Goal: Task Accomplishment & Management: Manage account settings

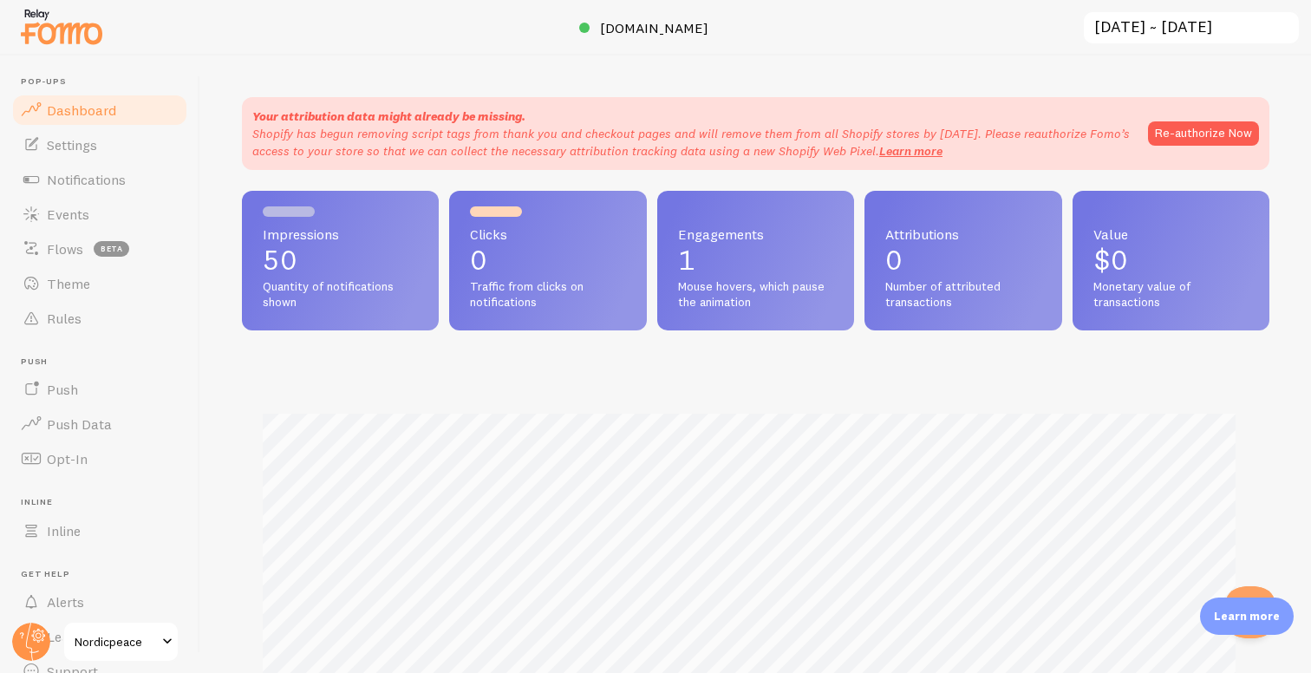
scroll to position [455, 1015]
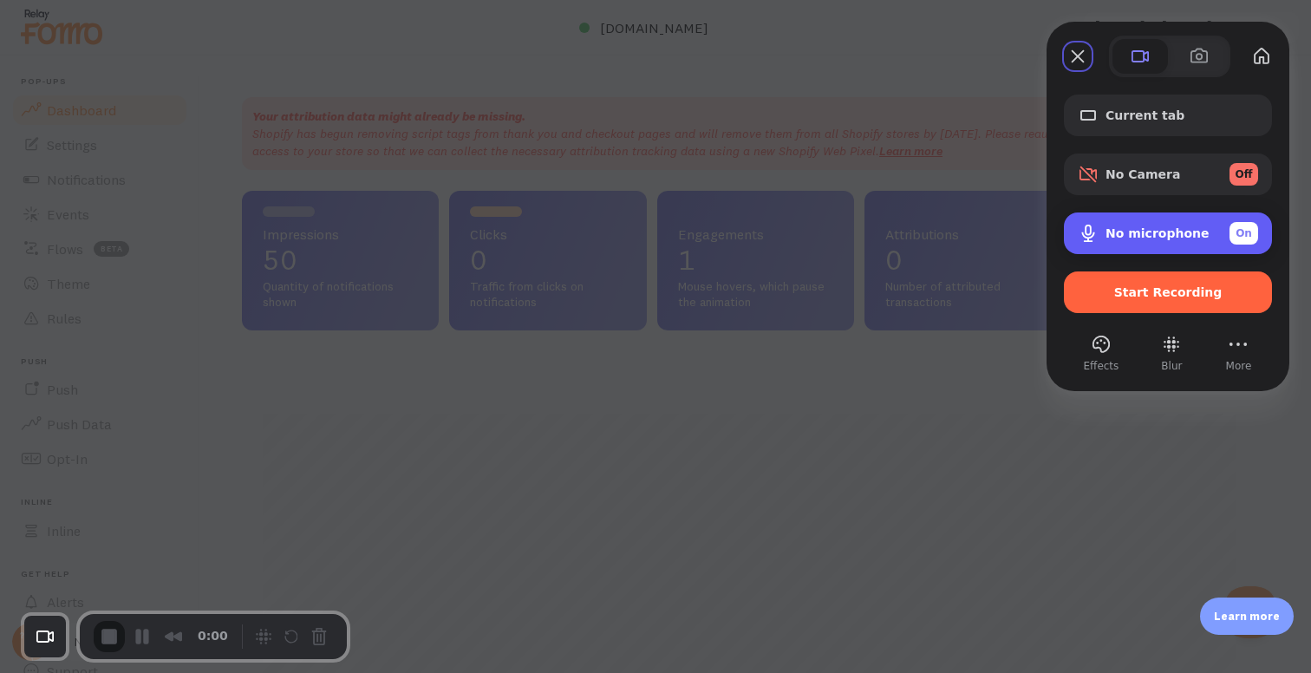
click at [1201, 228] on div "No microphone On" at bounding box center [1182, 233] width 153 height 23
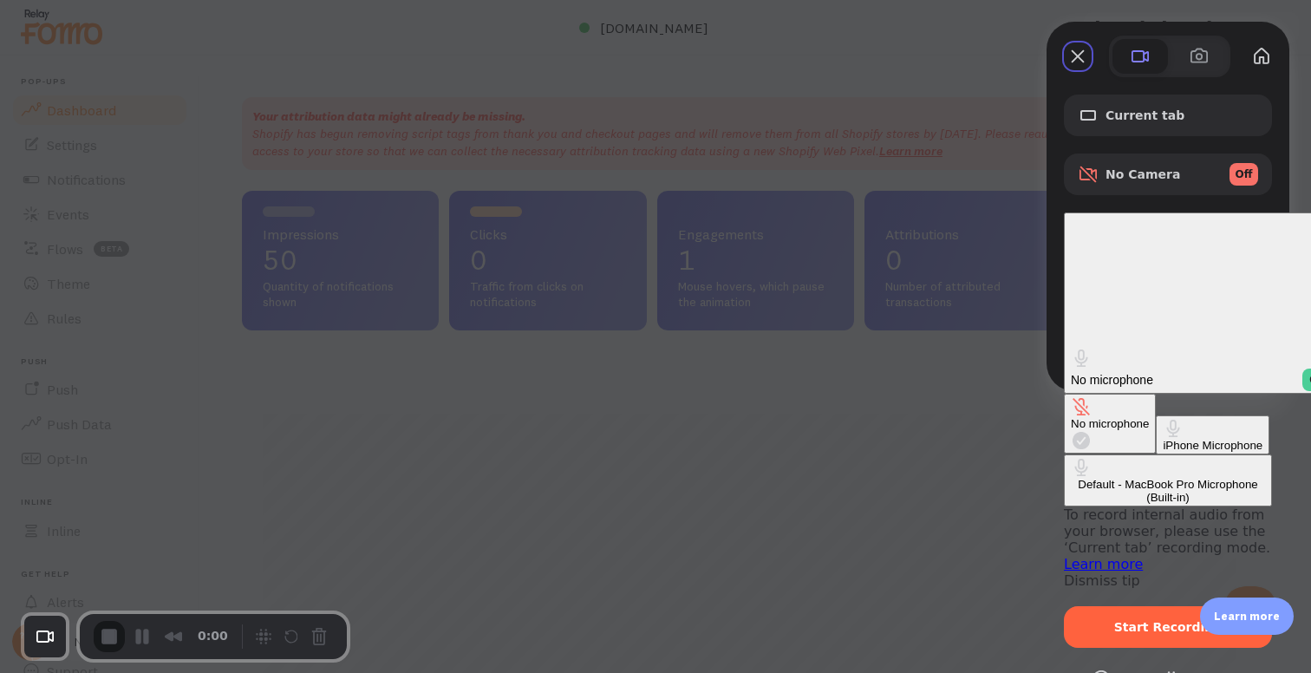
click at [1064, 454] on \(Built-in\) "Default - MacBook Pro Microphone (Built-in)" at bounding box center [1168, 480] width 208 height 52
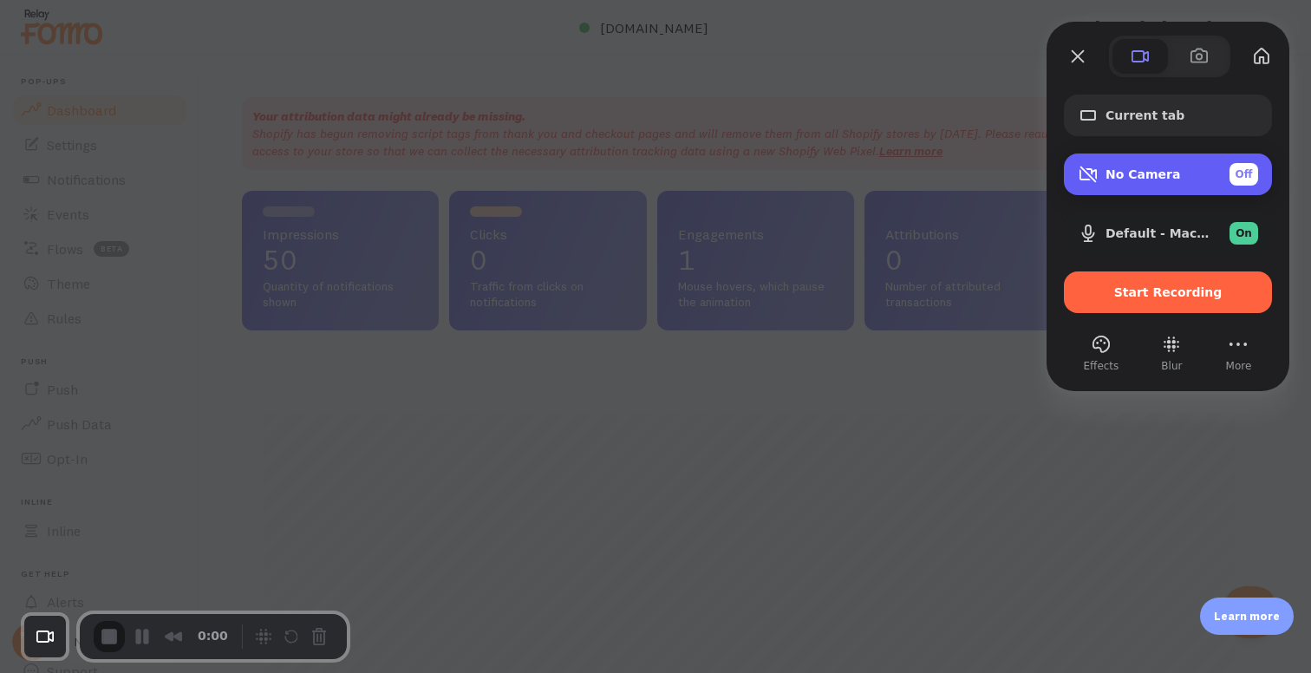
click at [1168, 176] on span "No Camera" at bounding box center [1143, 174] width 75 height 14
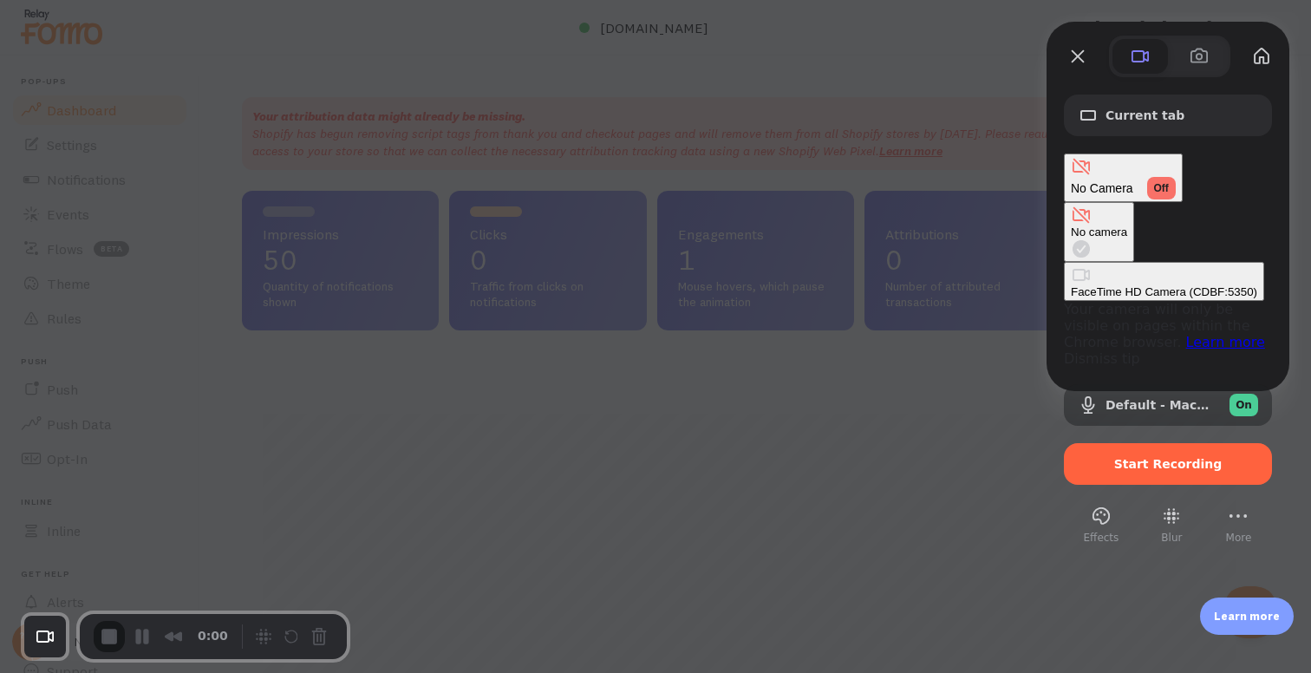
click at [1134, 181] on span "No Camera" at bounding box center [1102, 188] width 62 height 14
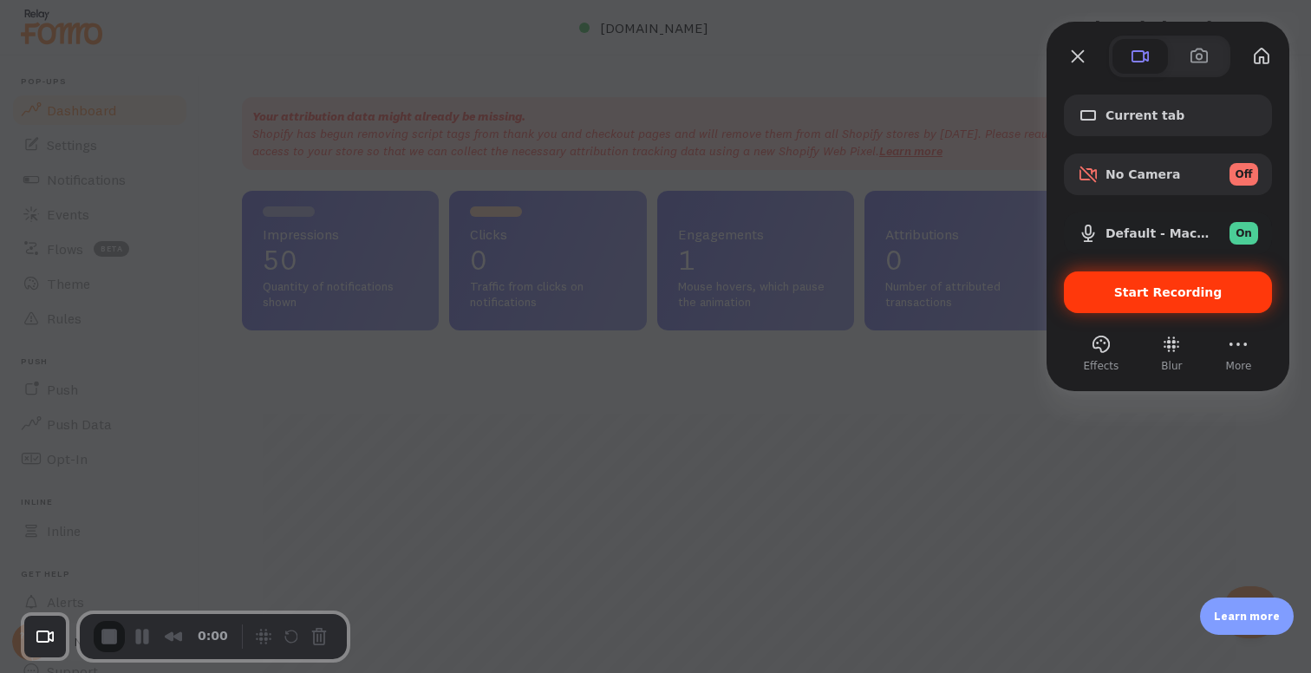
click at [1153, 300] on div "Start Recording" at bounding box center [1168, 292] width 208 height 42
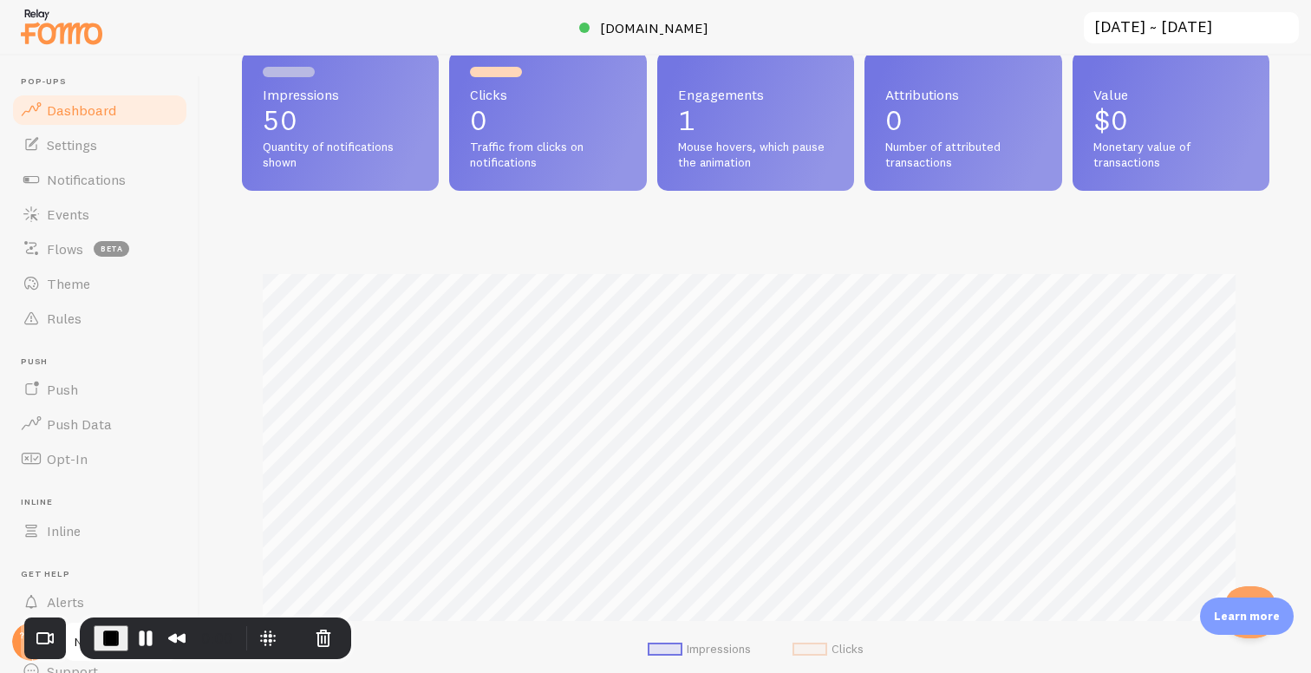
scroll to position [0, 0]
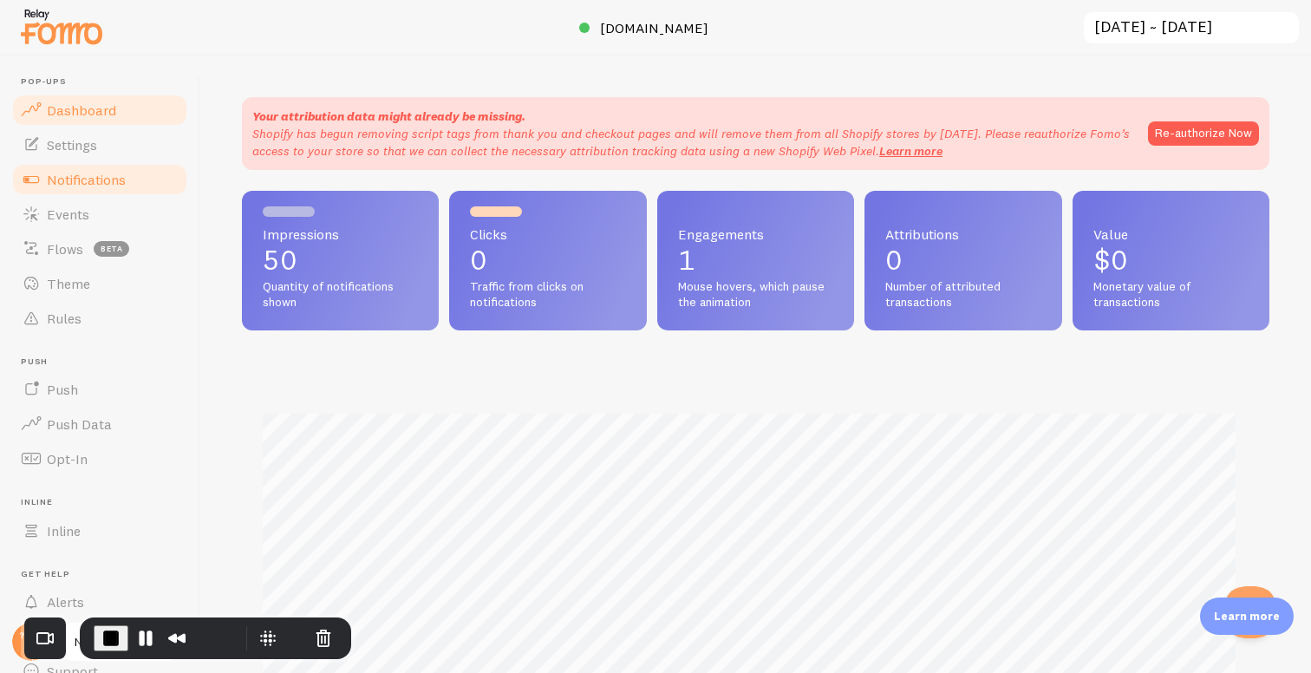
click at [83, 163] on link "Notifications" at bounding box center [99, 179] width 179 height 35
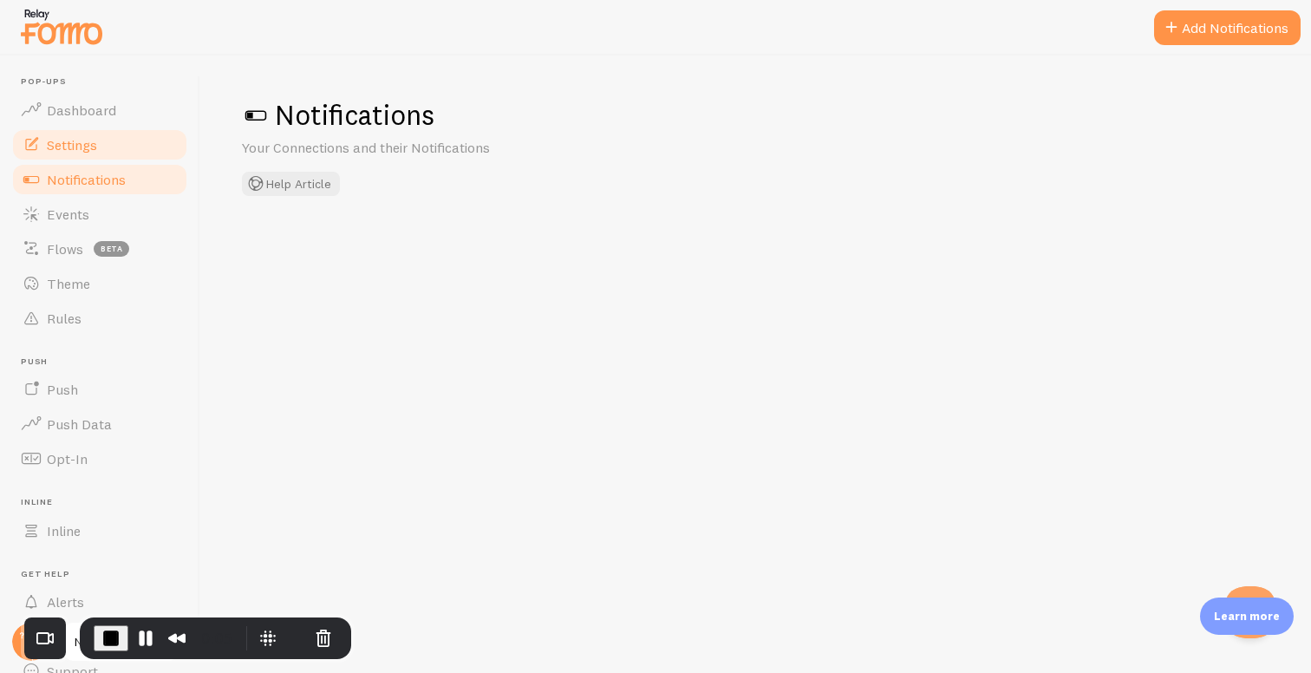
click at [100, 142] on link "Settings" at bounding box center [99, 144] width 179 height 35
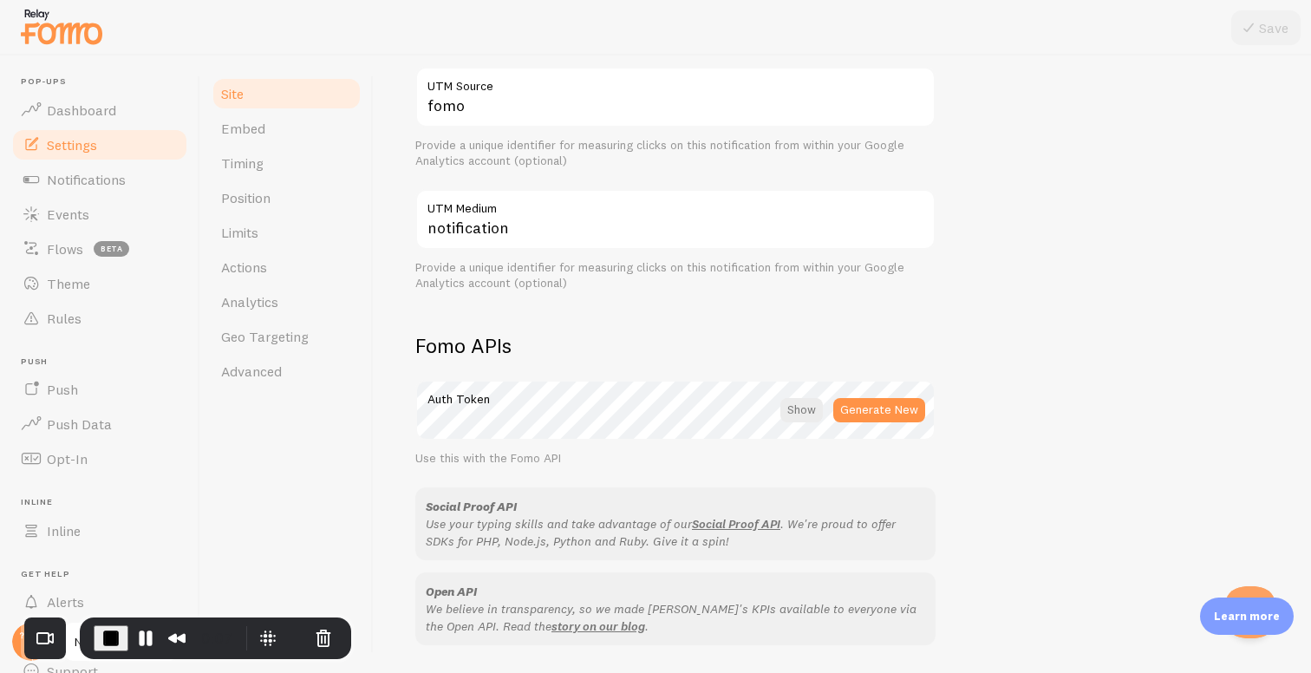
scroll to position [964, 0]
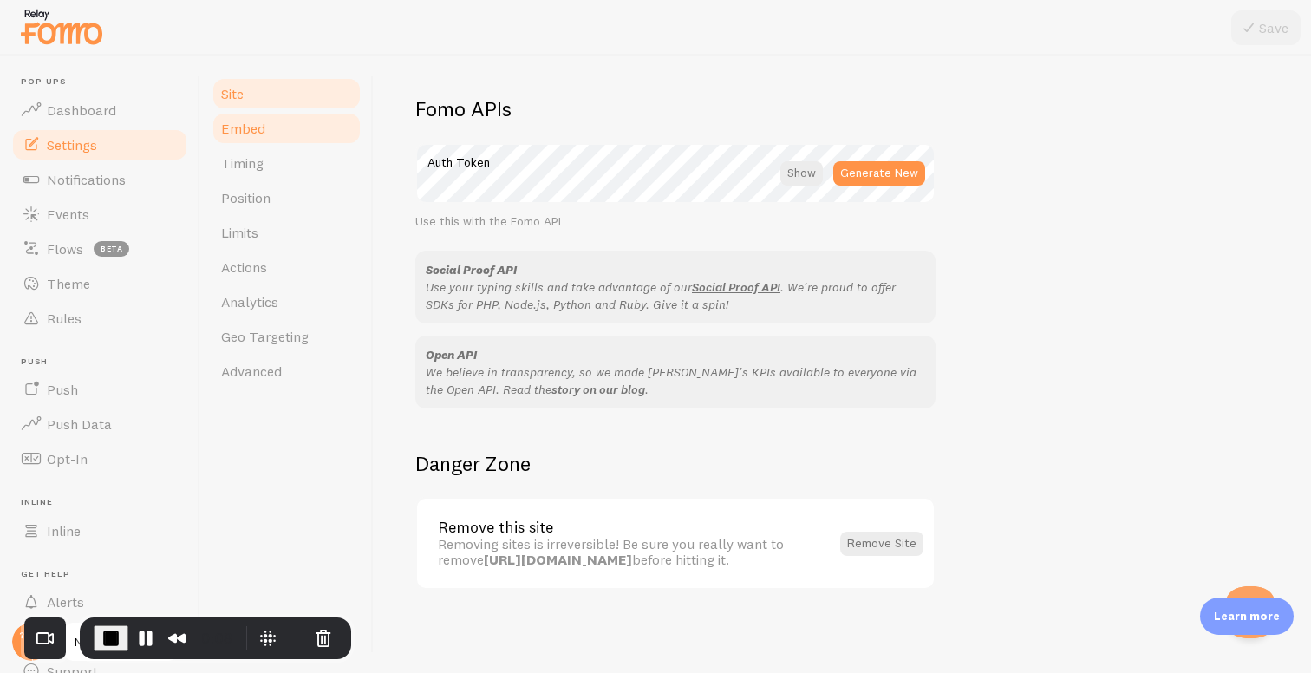
click at [259, 133] on span "Embed" at bounding box center [243, 128] width 44 height 17
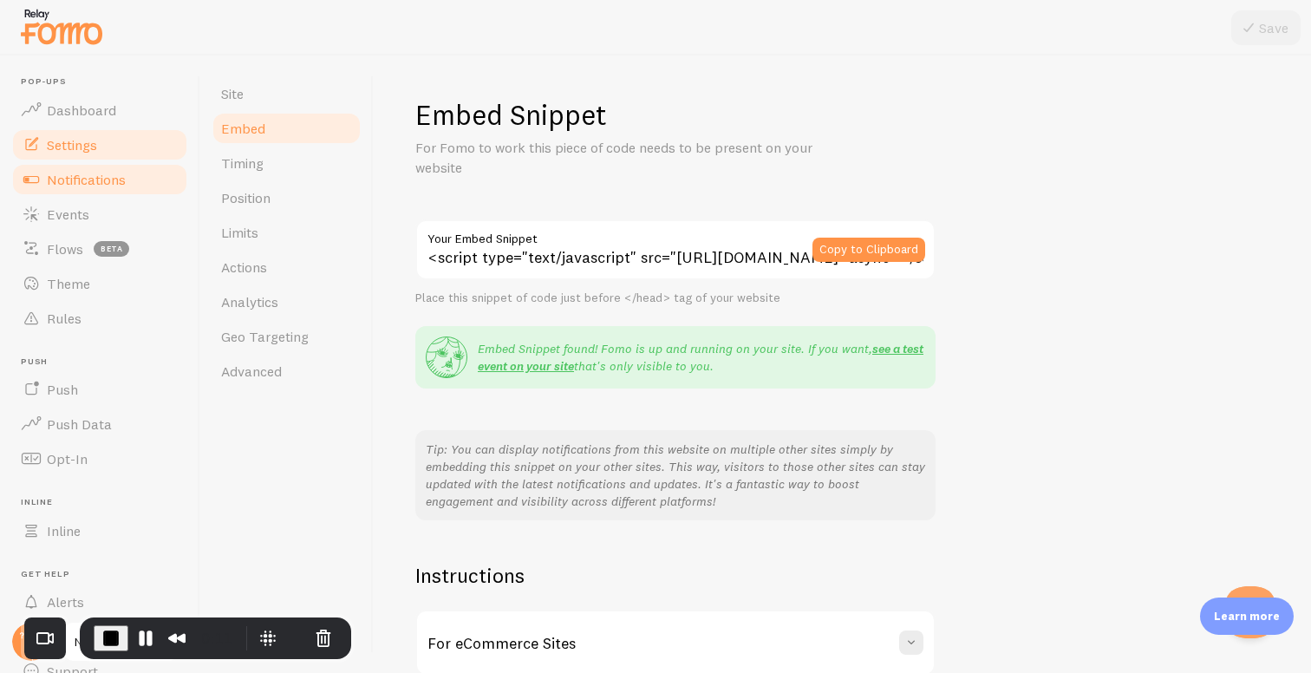
click at [107, 180] on span "Notifications" at bounding box center [86, 179] width 79 height 17
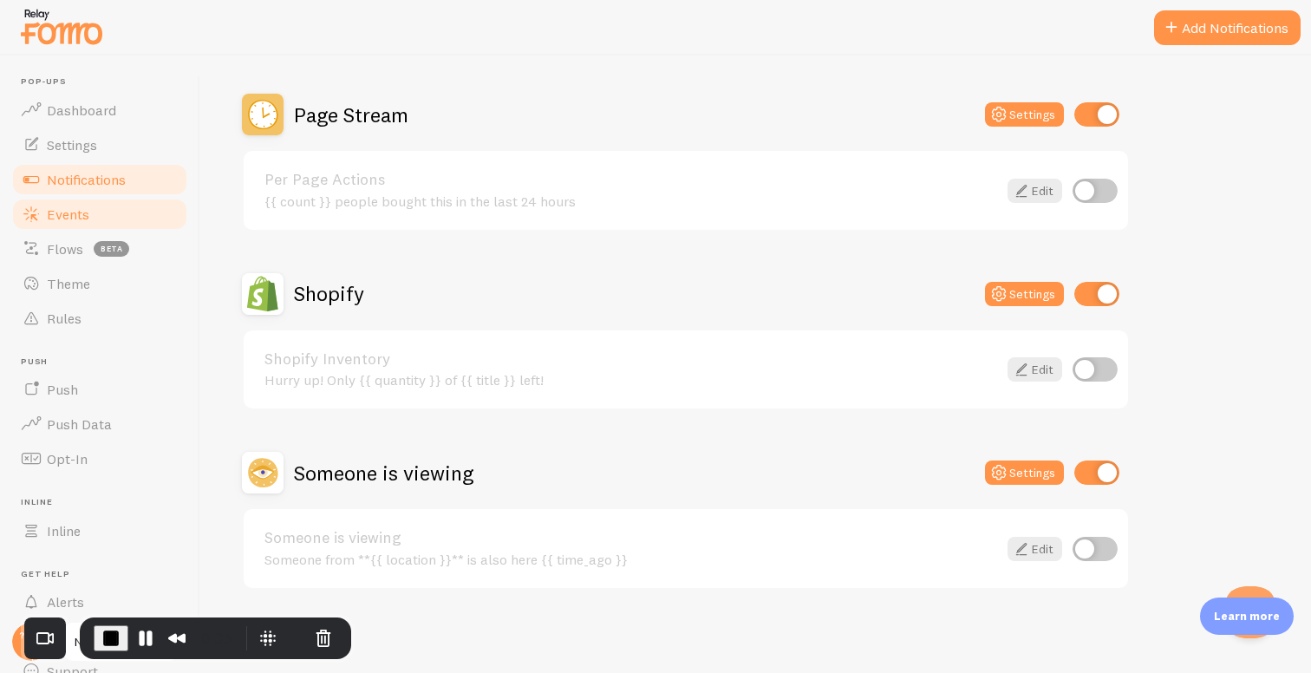
click at [104, 208] on link "Events" at bounding box center [99, 214] width 179 height 35
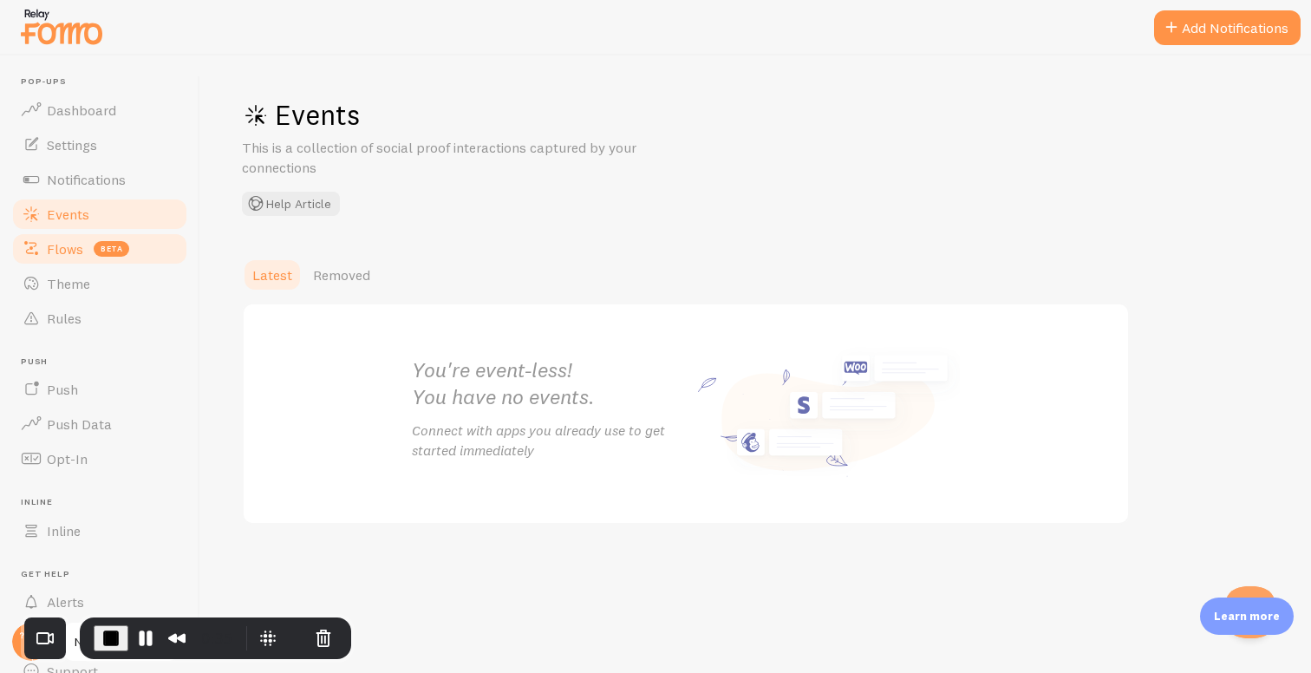
click at [75, 245] on span "Flows" at bounding box center [65, 248] width 36 height 17
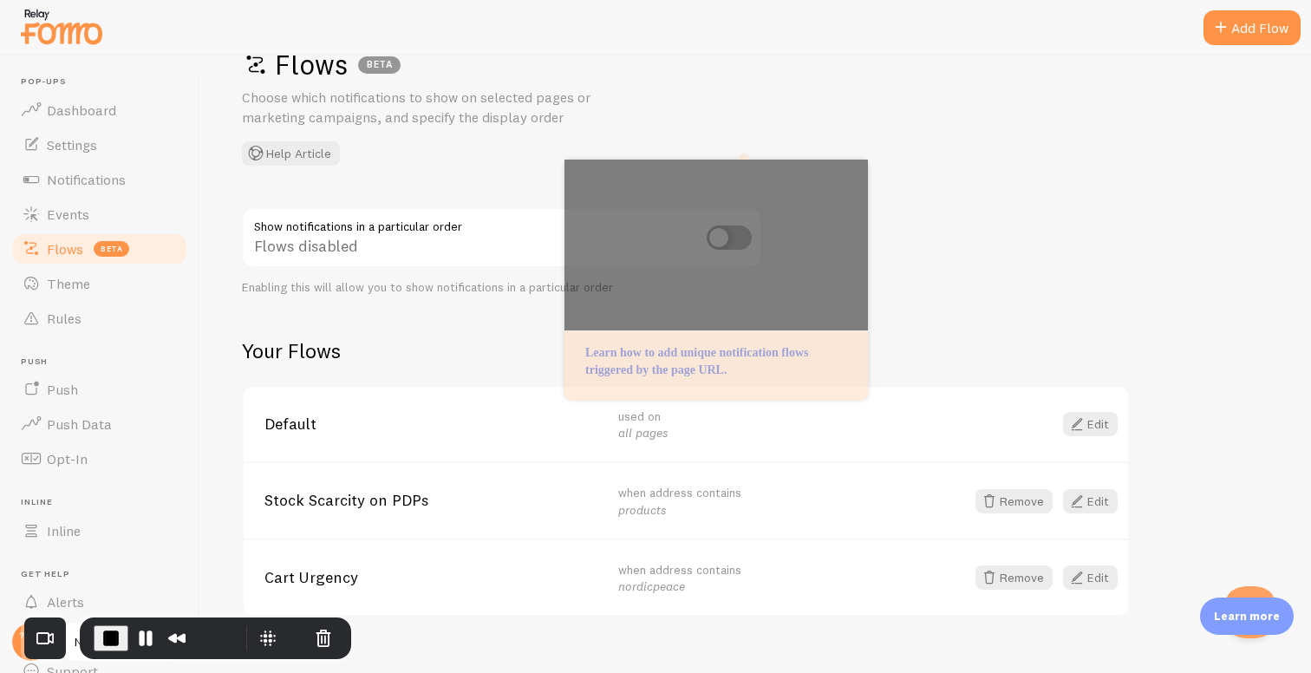
scroll to position [75, 0]
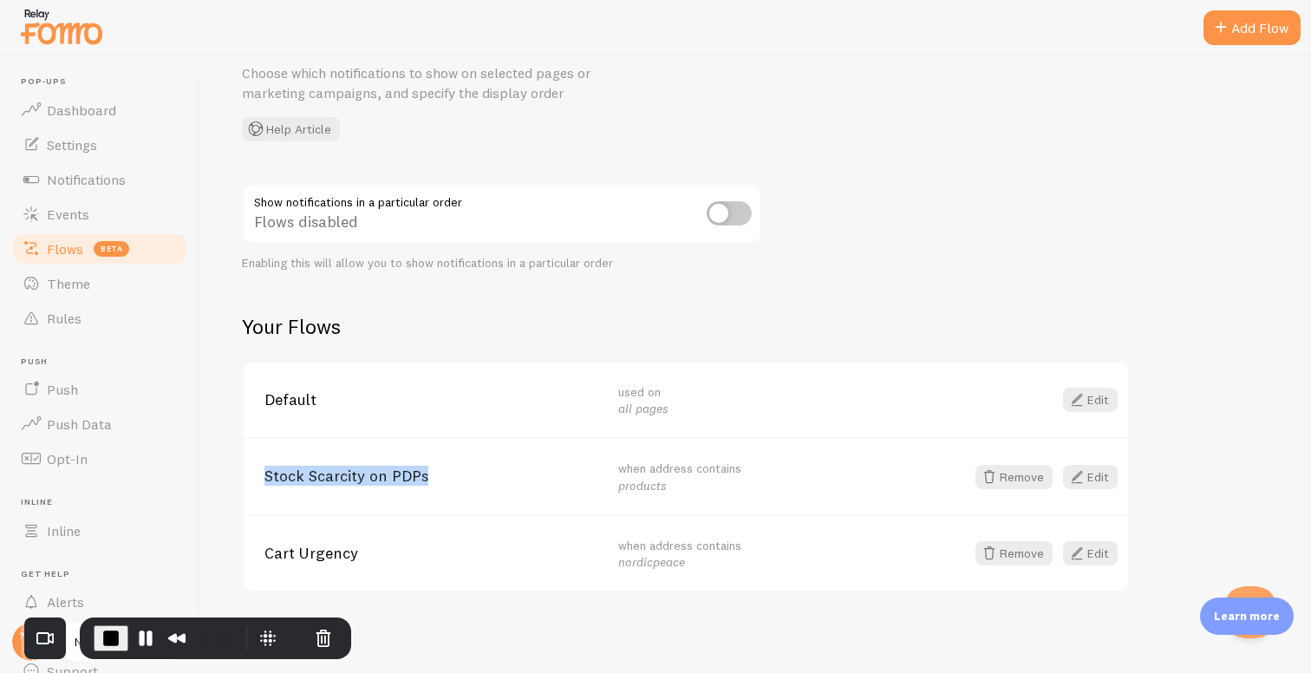
drag, startPoint x: 258, startPoint y: 476, endPoint x: 445, endPoint y: 483, distance: 186.6
click at [447, 489] on div "Stock Scarcity on PDPs when address contains products Remove Edit" at bounding box center [686, 475] width 885 height 77
click at [439, 474] on span "Stock Scarcity on PDPs" at bounding box center [431, 476] width 333 height 16
drag, startPoint x: 259, startPoint y: 552, endPoint x: 372, endPoint y: 549, distance: 112.8
click at [372, 549] on div "Cart Urgency when address contains nordicpeace Remove Edit" at bounding box center [686, 552] width 885 height 77
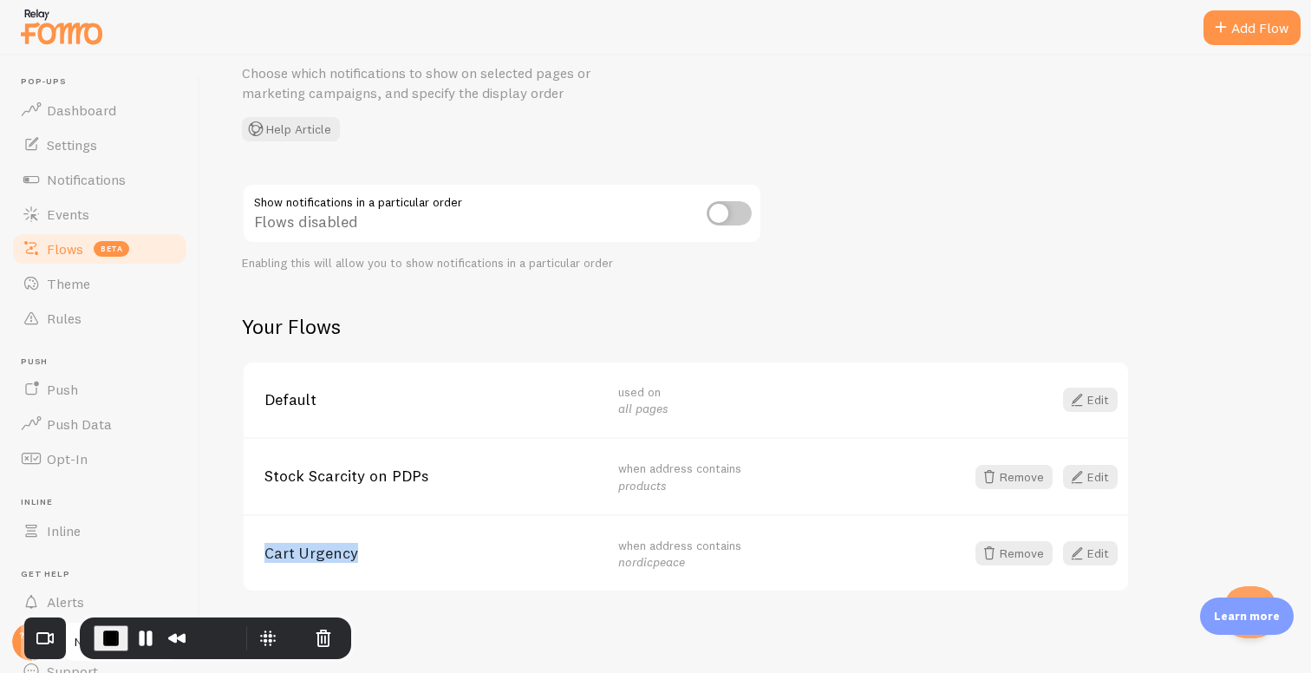
click at [372, 549] on span "Cart Urgency" at bounding box center [431, 554] width 333 height 16
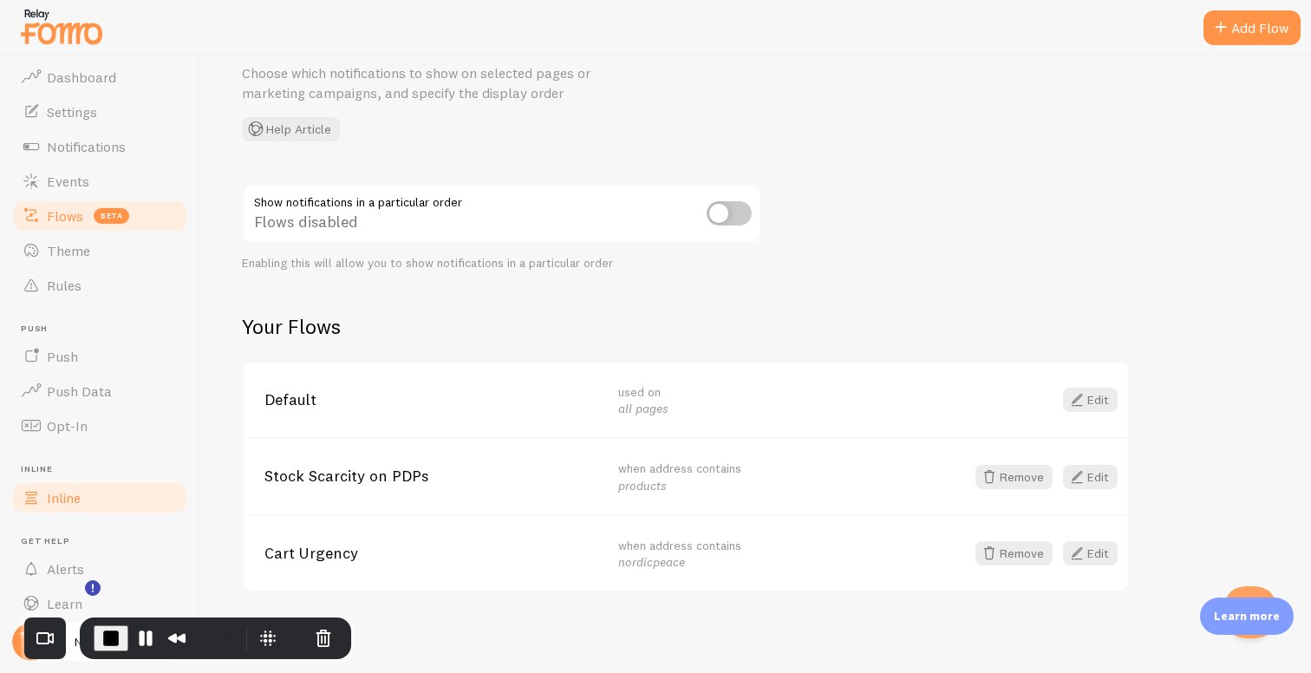
scroll to position [54, 0]
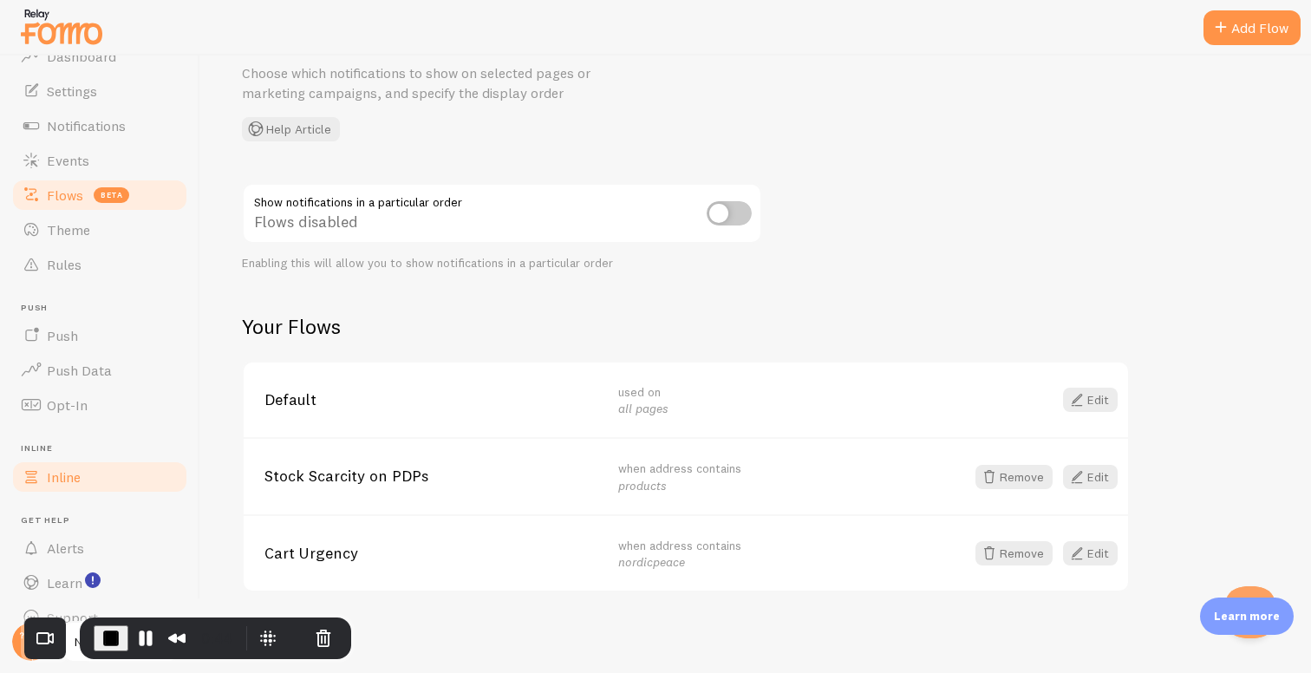
click at [88, 474] on link "Inline" at bounding box center [99, 477] width 179 height 35
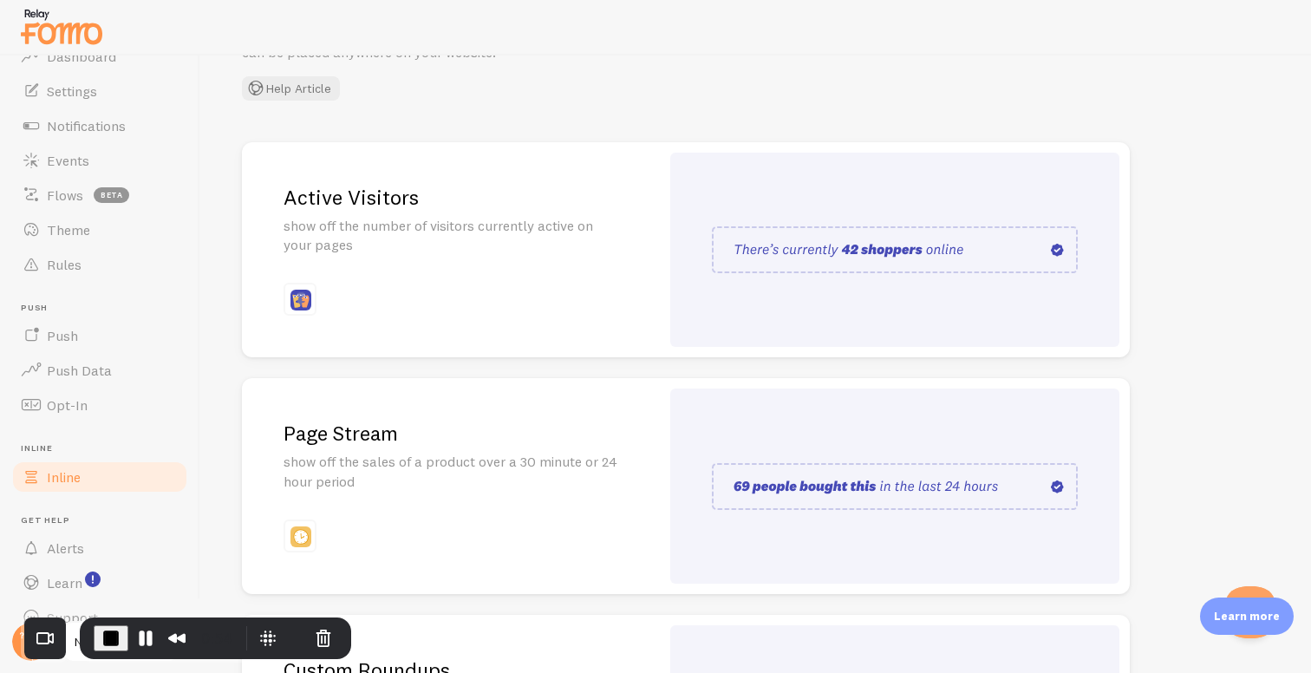
scroll to position [133, 0]
click at [521, 437] on h2 "Page Stream" at bounding box center [451, 435] width 335 height 27
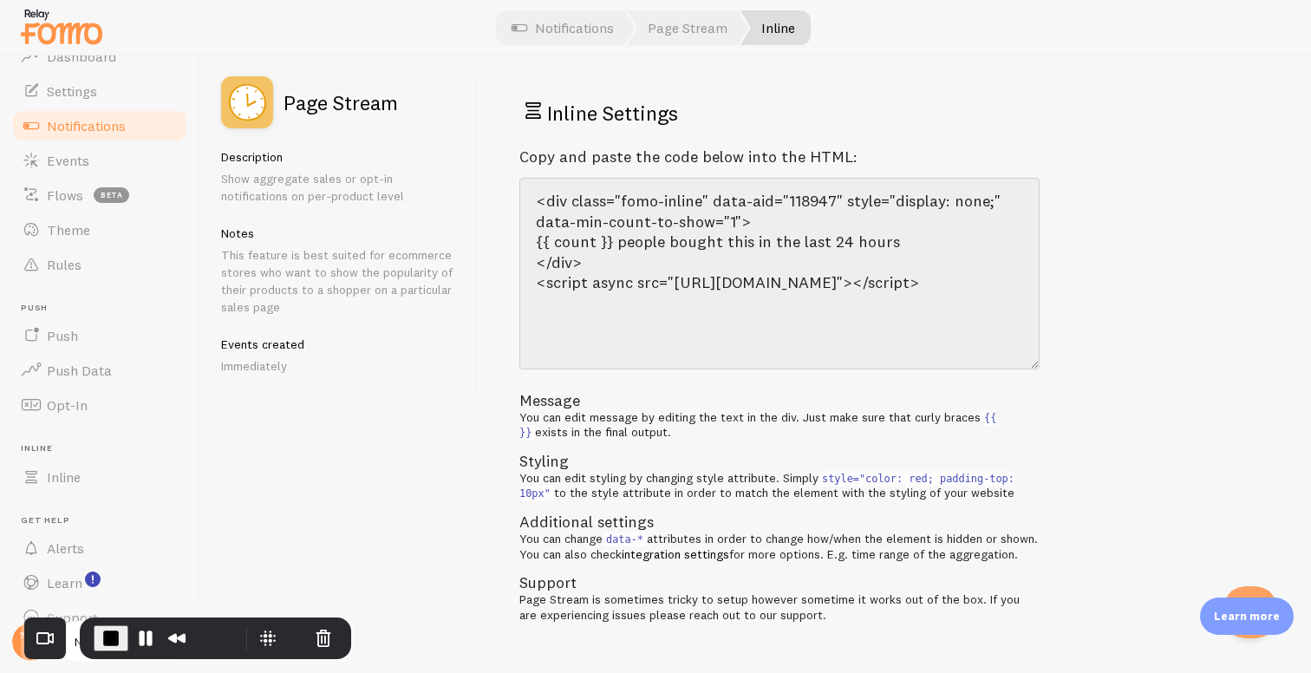
drag, startPoint x: 1036, startPoint y: 282, endPoint x: 1032, endPoint y: 372, distance: 90.3
click at [1032, 369] on textarea "<div class="fomo-inline" data-aid="118947" style="display: none;" data-min-coun…" at bounding box center [780, 274] width 520 height 192
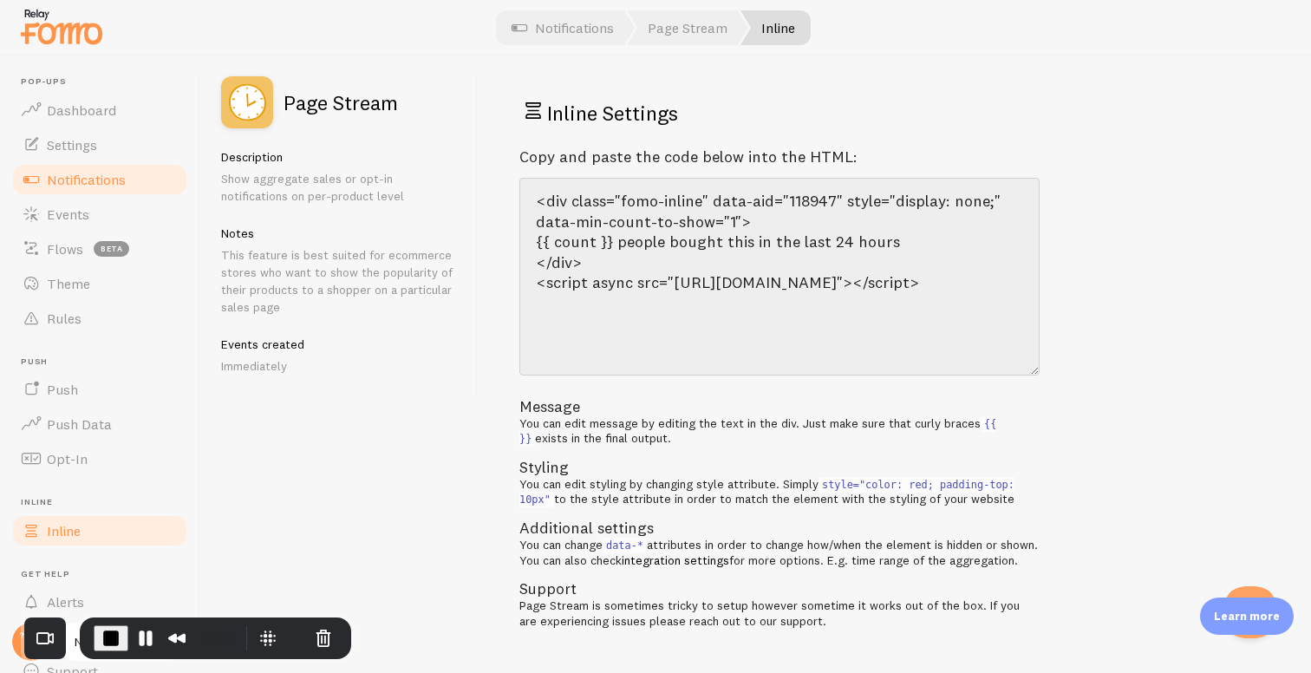
click at [88, 526] on link "Inline" at bounding box center [99, 530] width 179 height 35
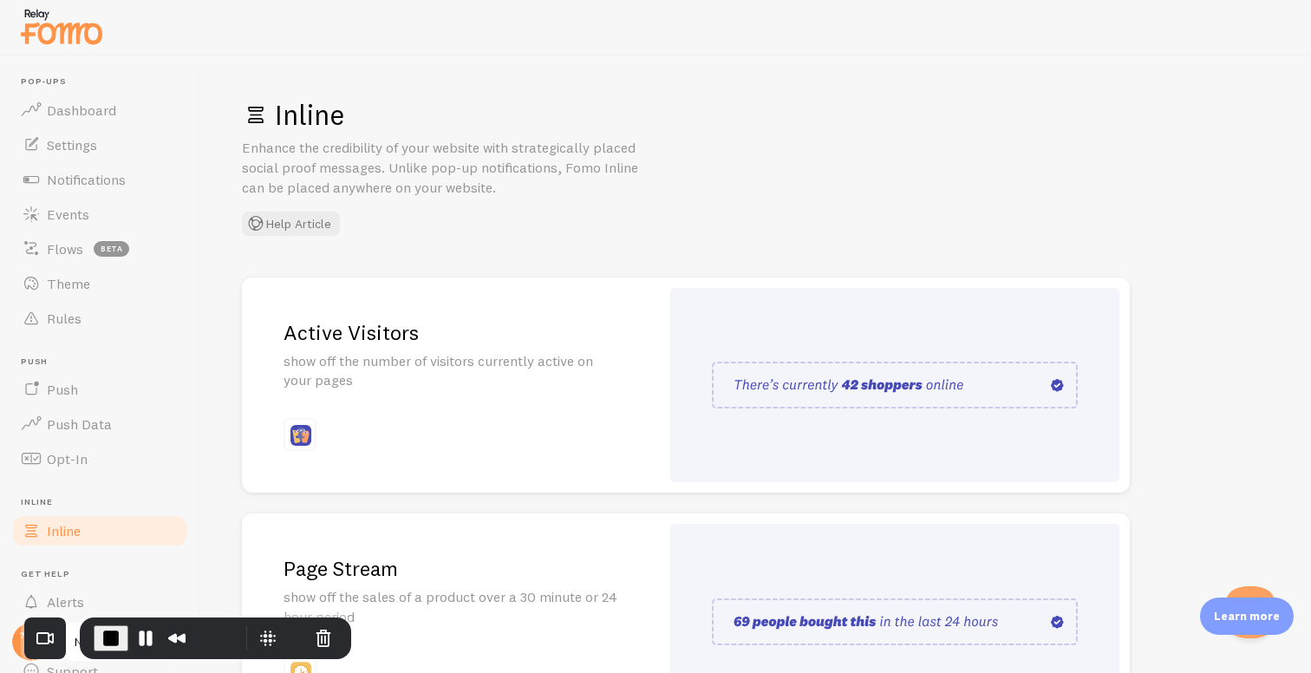
scroll to position [376, 0]
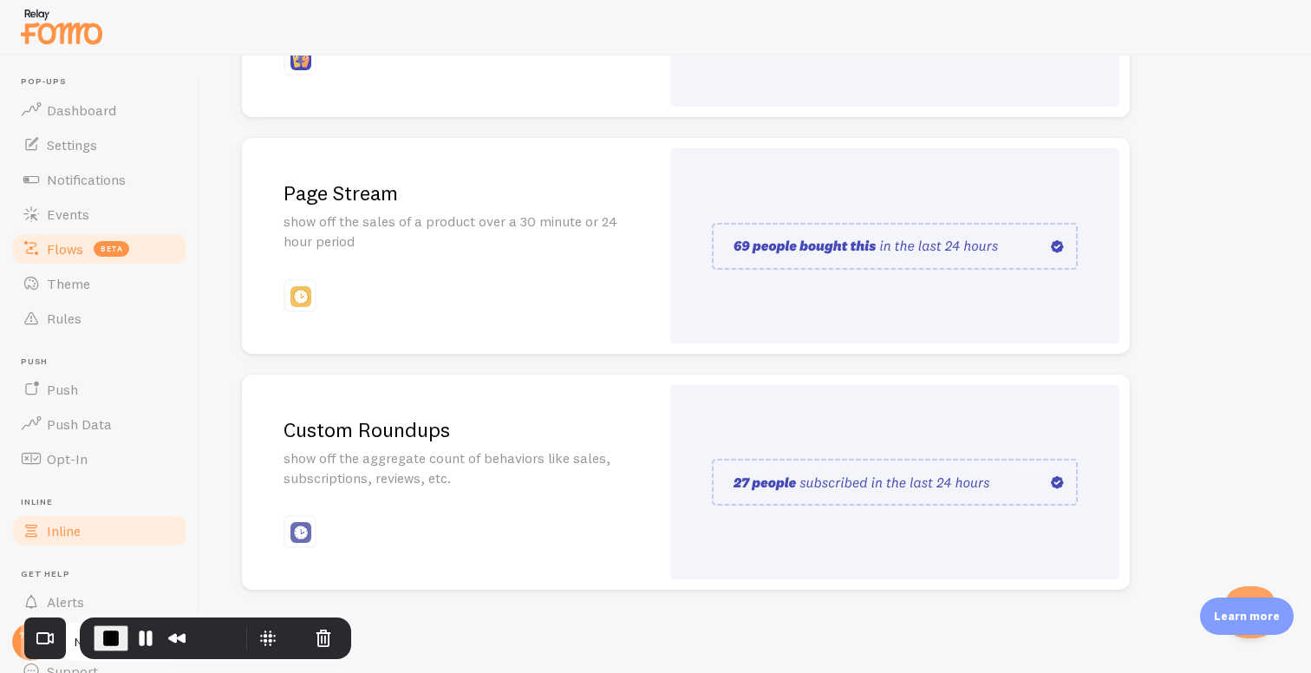
click at [64, 252] on span "Flows" at bounding box center [65, 248] width 36 height 17
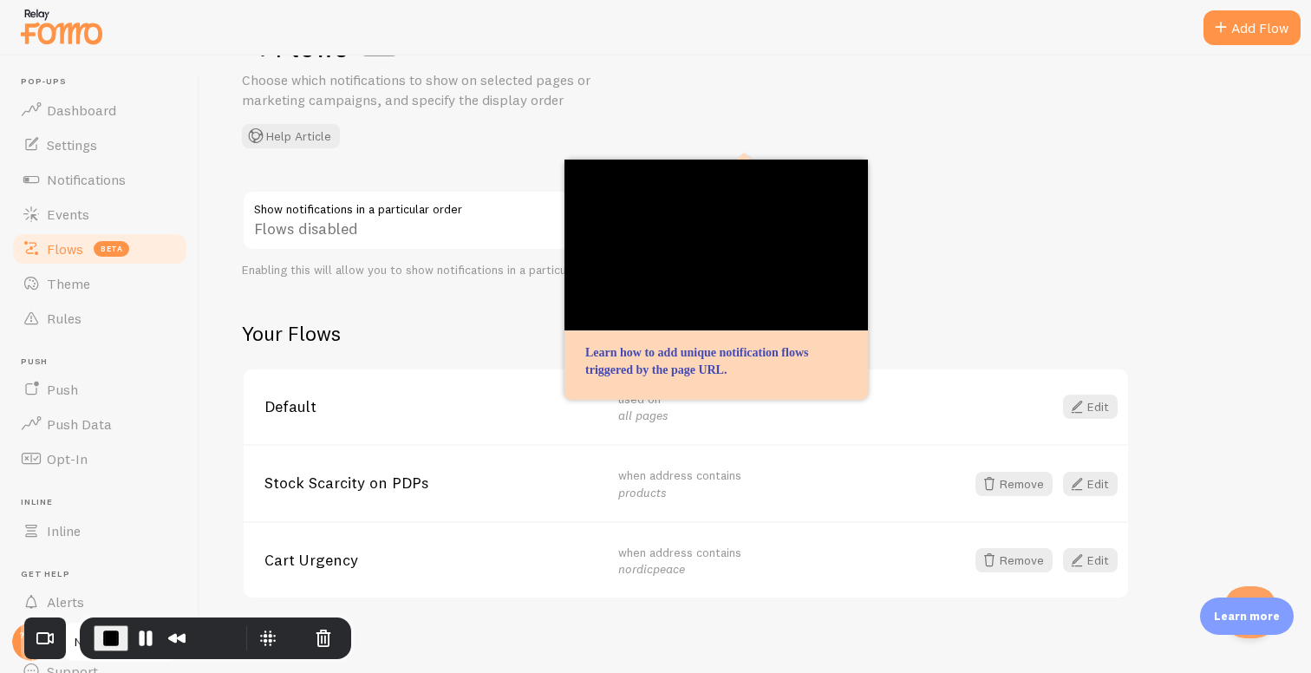
scroll to position [75, 0]
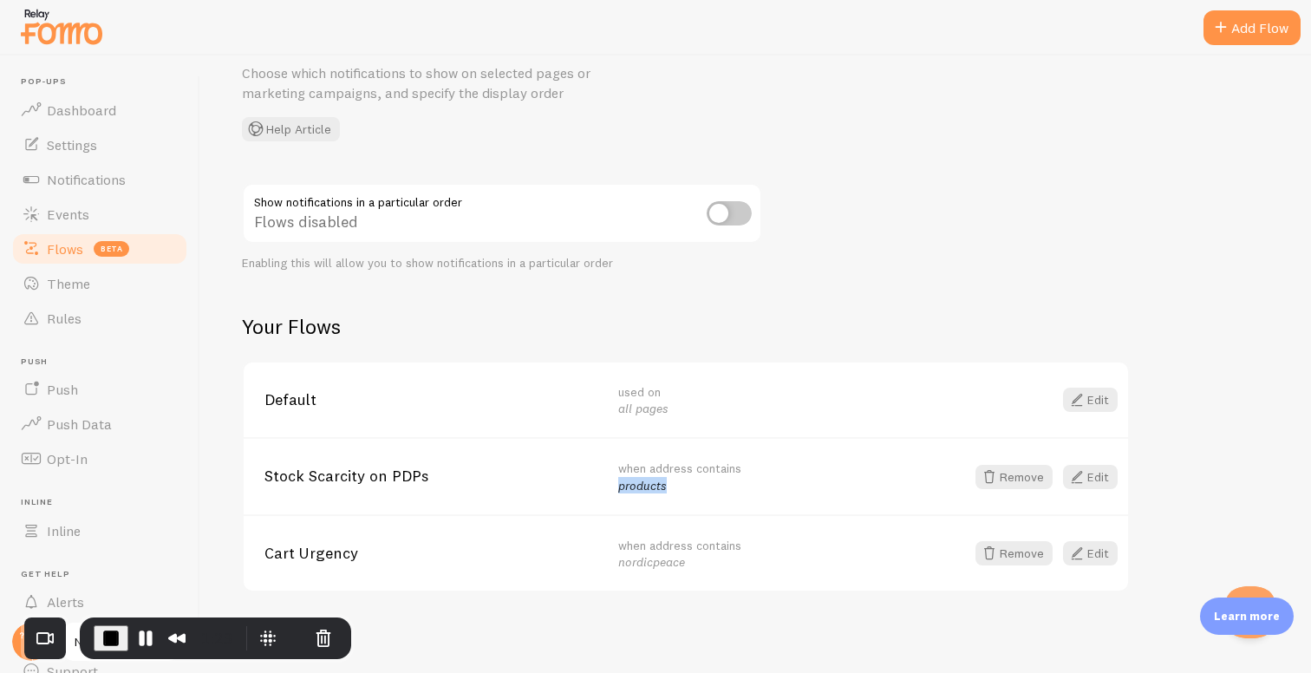
drag, startPoint x: 617, startPoint y: 487, endPoint x: 668, endPoint y: 484, distance: 51.2
click at [667, 484] on div "Stock Scarcity on PDPs when address contains products Remove Edit" at bounding box center [686, 475] width 885 height 77
click at [668, 484] on div "when address contains products" at bounding box center [784, 477] width 333 height 34
drag, startPoint x: 359, startPoint y: 459, endPoint x: 446, endPoint y: 472, distance: 87.7
click at [454, 454] on div "Stock Scarcity on PDPs when address contains products Remove Edit" at bounding box center [686, 475] width 885 height 77
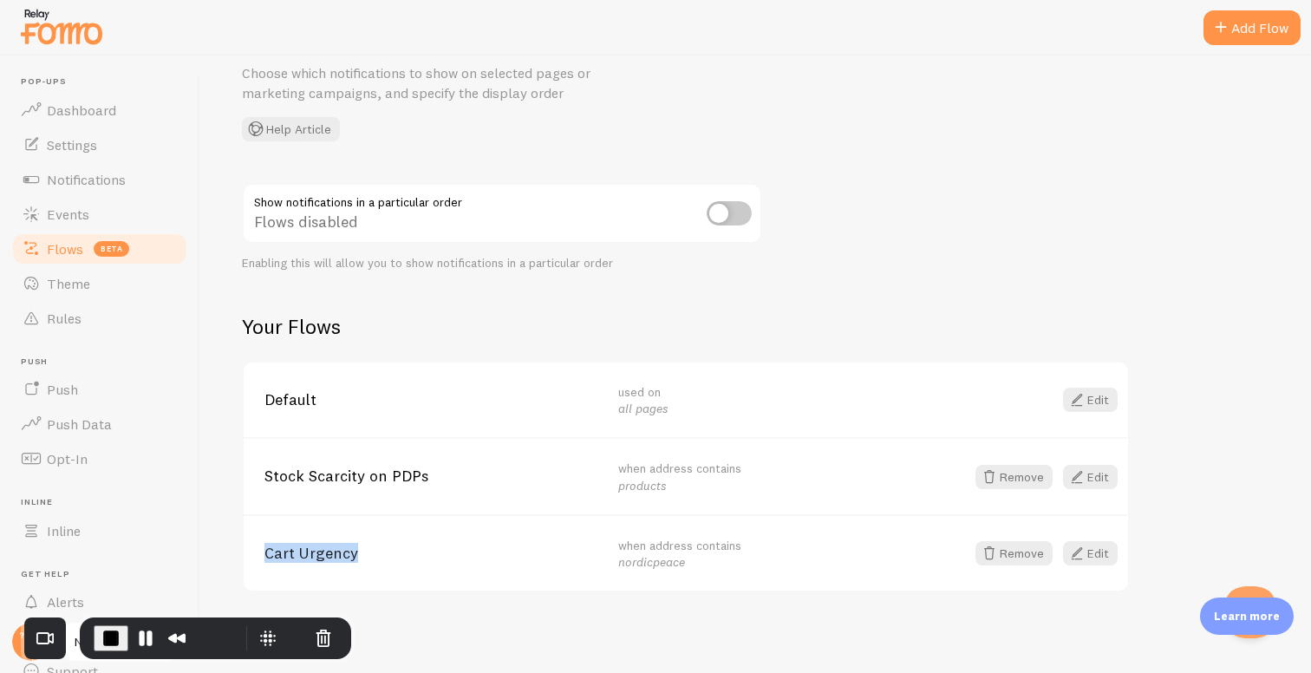
drag, startPoint x: 259, startPoint y: 547, endPoint x: 385, endPoint y: 546, distance: 125.8
click at [384, 546] on div "Cart Urgency when address contains nordicpeace Remove Edit" at bounding box center [686, 552] width 885 height 77
click at [387, 546] on span "Cart Urgency" at bounding box center [431, 554] width 333 height 16
drag, startPoint x: 617, startPoint y: 562, endPoint x: 691, endPoint y: 565, distance: 74.6
click at [691, 564] on div "Cart Urgency when address contains nordicpeace Remove Edit" at bounding box center [686, 552] width 885 height 77
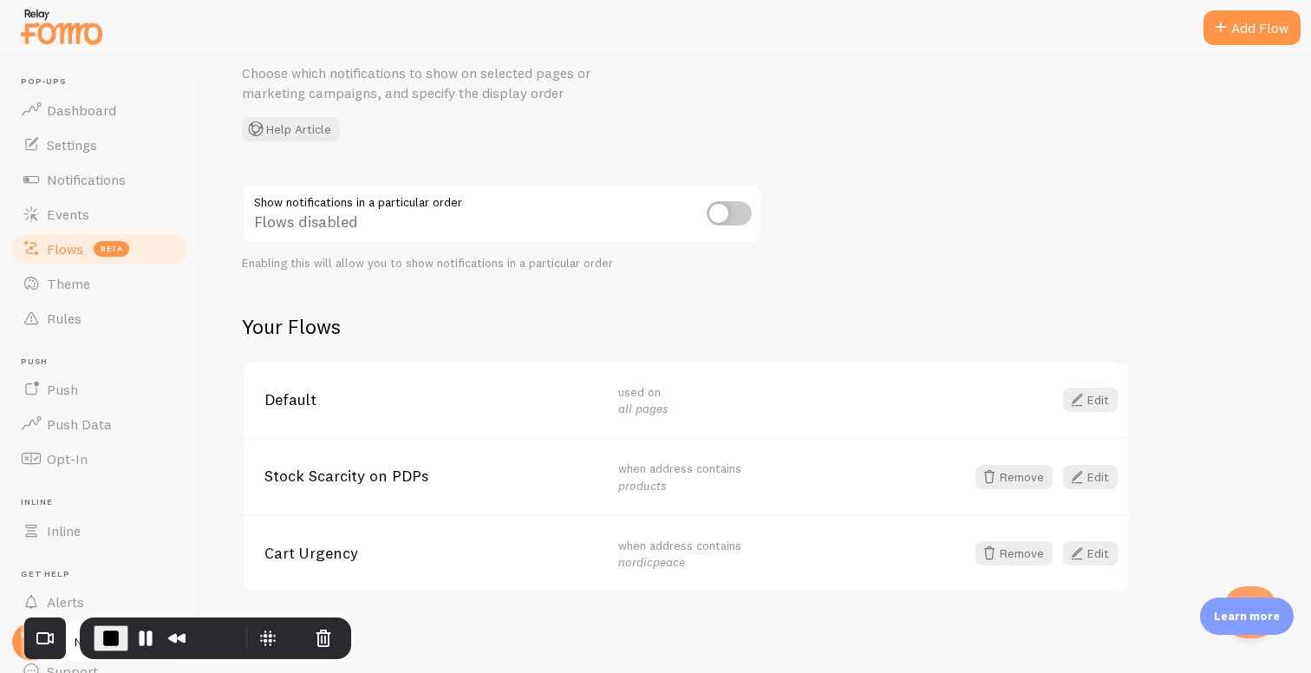
click at [692, 565] on div "when address contains nordicpeace" at bounding box center [784, 554] width 333 height 34
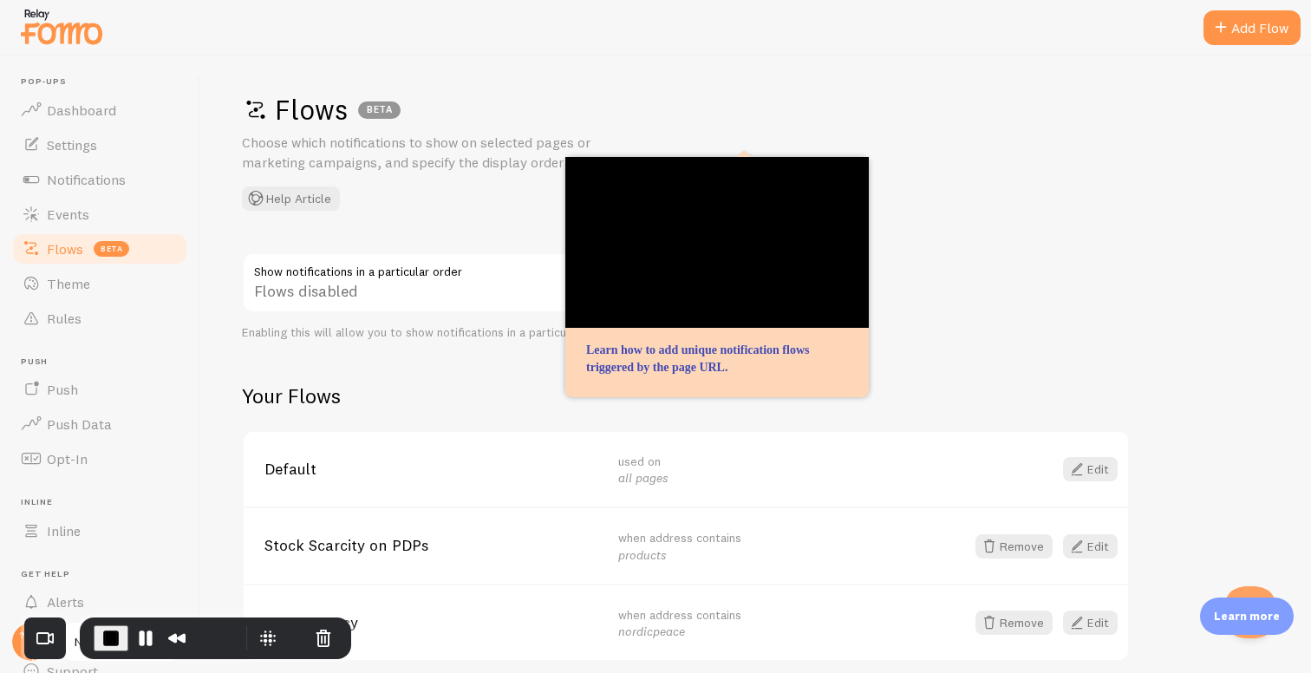
scroll to position [0, 0]
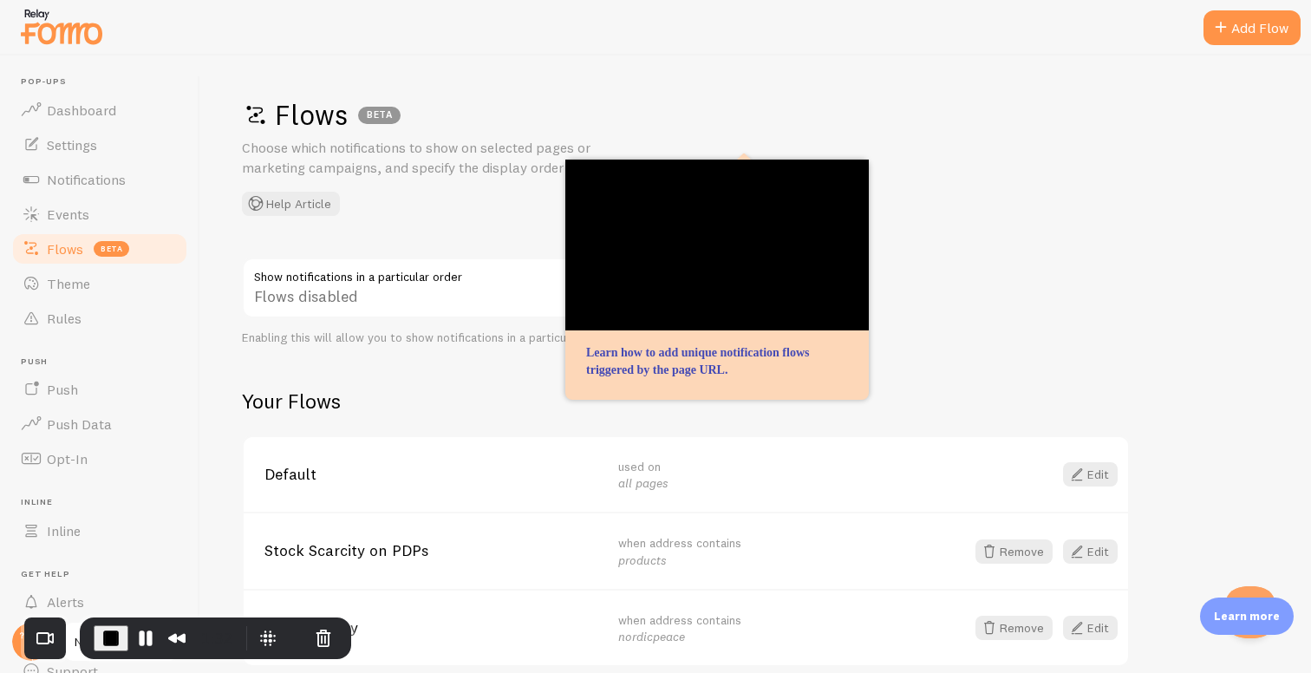
click at [476, 378] on div "Flows BETA Choose which notifications to show on selected pages or marketing ca…" at bounding box center [755, 365] width 1111 height 618
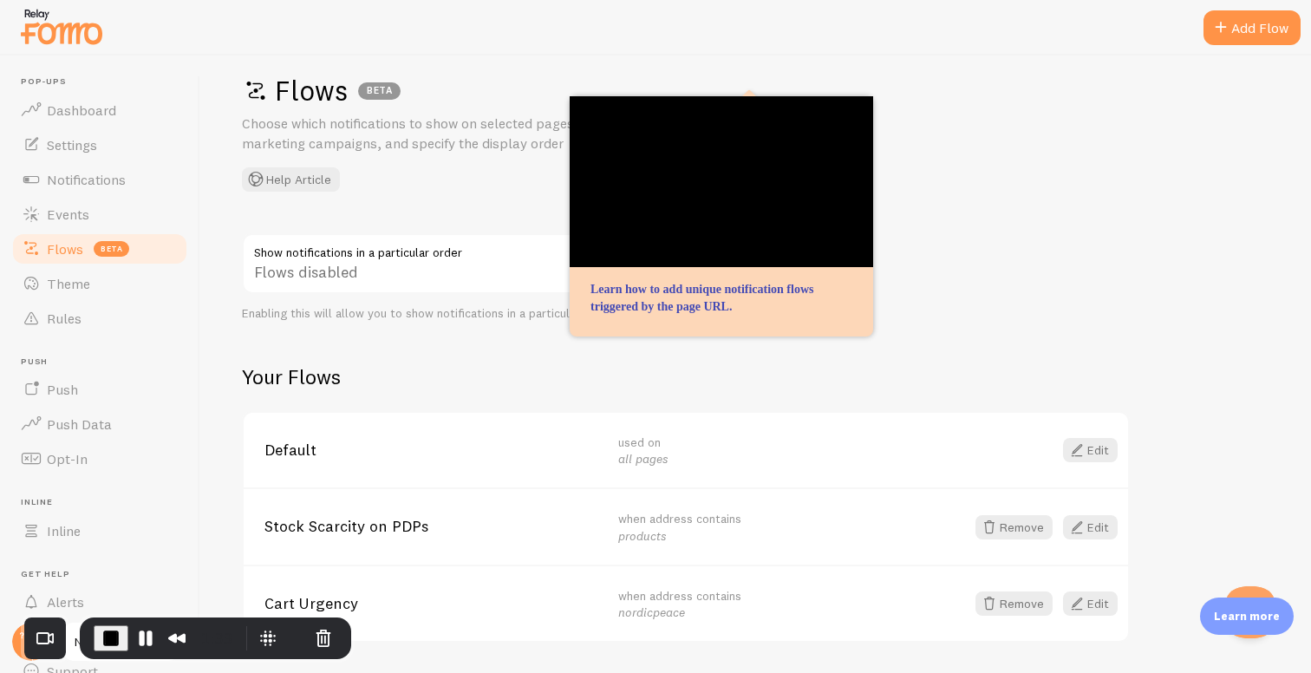
scroll to position [75, 0]
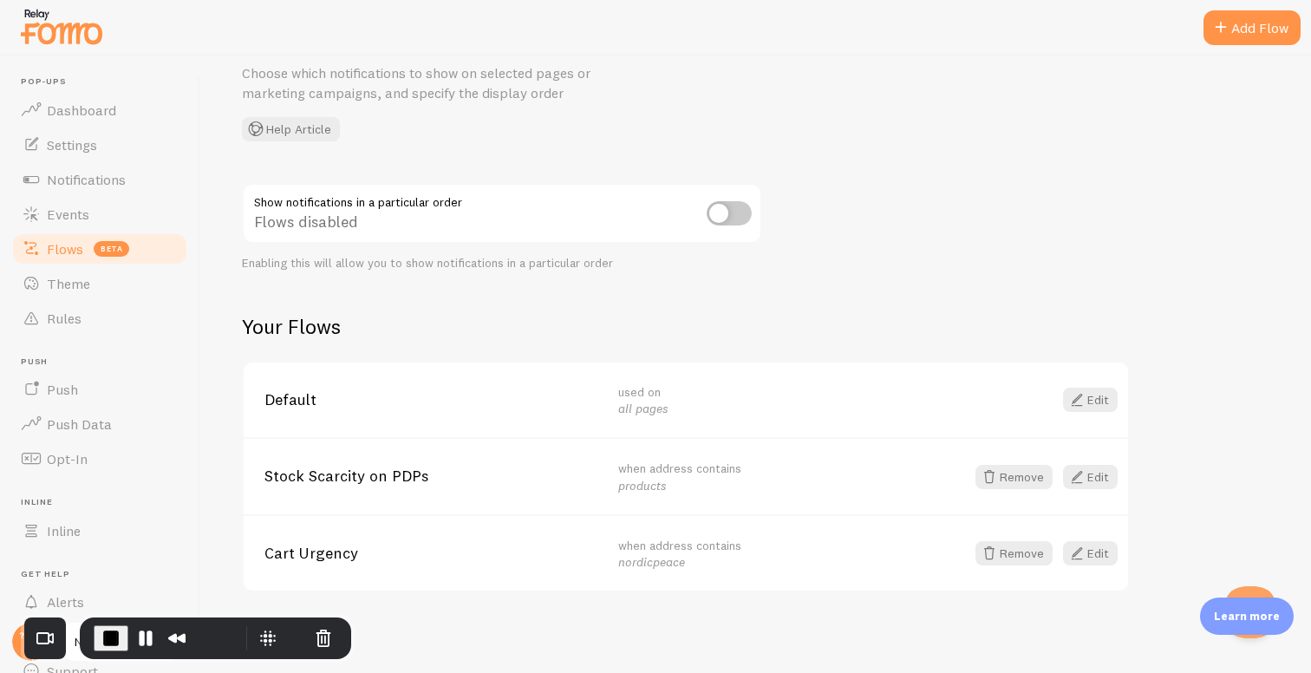
drag, startPoint x: 265, startPoint y: 409, endPoint x: 392, endPoint y: 555, distance: 193.6
click at [443, 554] on div "Default used on all pages Edit Stock Scarcity on PDPs when address contains pro…" at bounding box center [686, 477] width 888 height 232
click at [99, 180] on span "Notifications" at bounding box center [86, 179] width 79 height 17
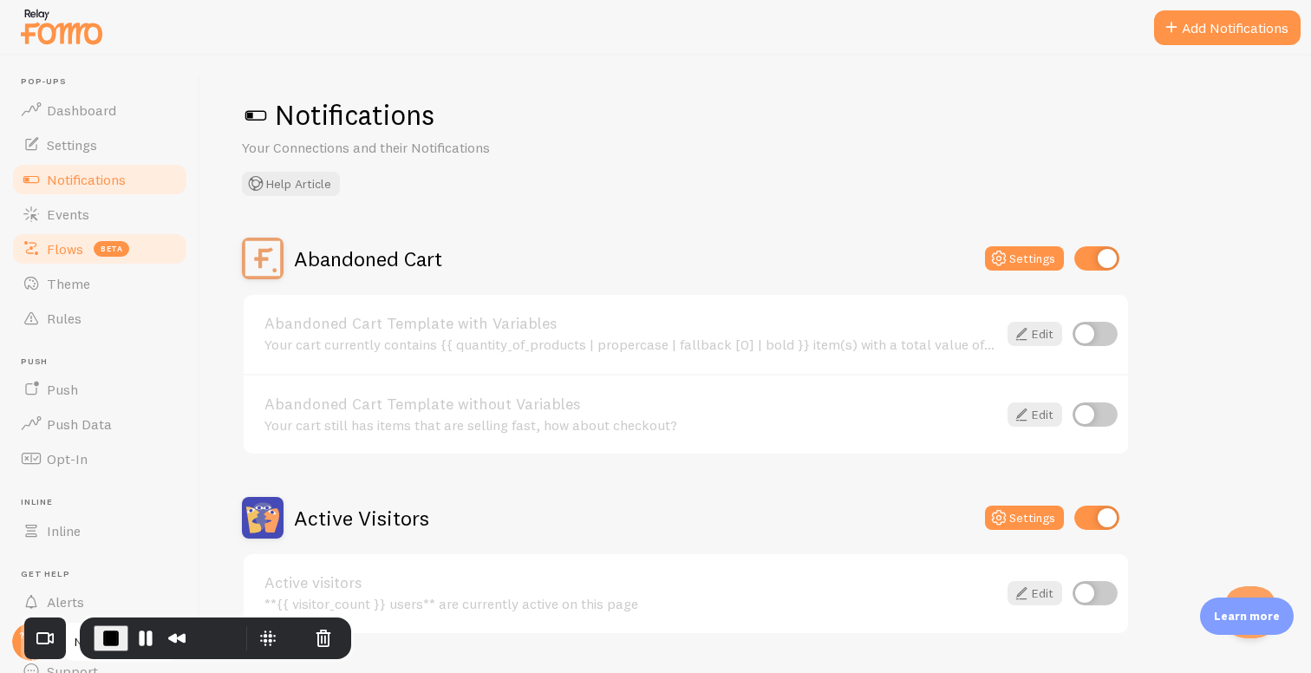
click at [61, 253] on span "Flows" at bounding box center [65, 248] width 36 height 17
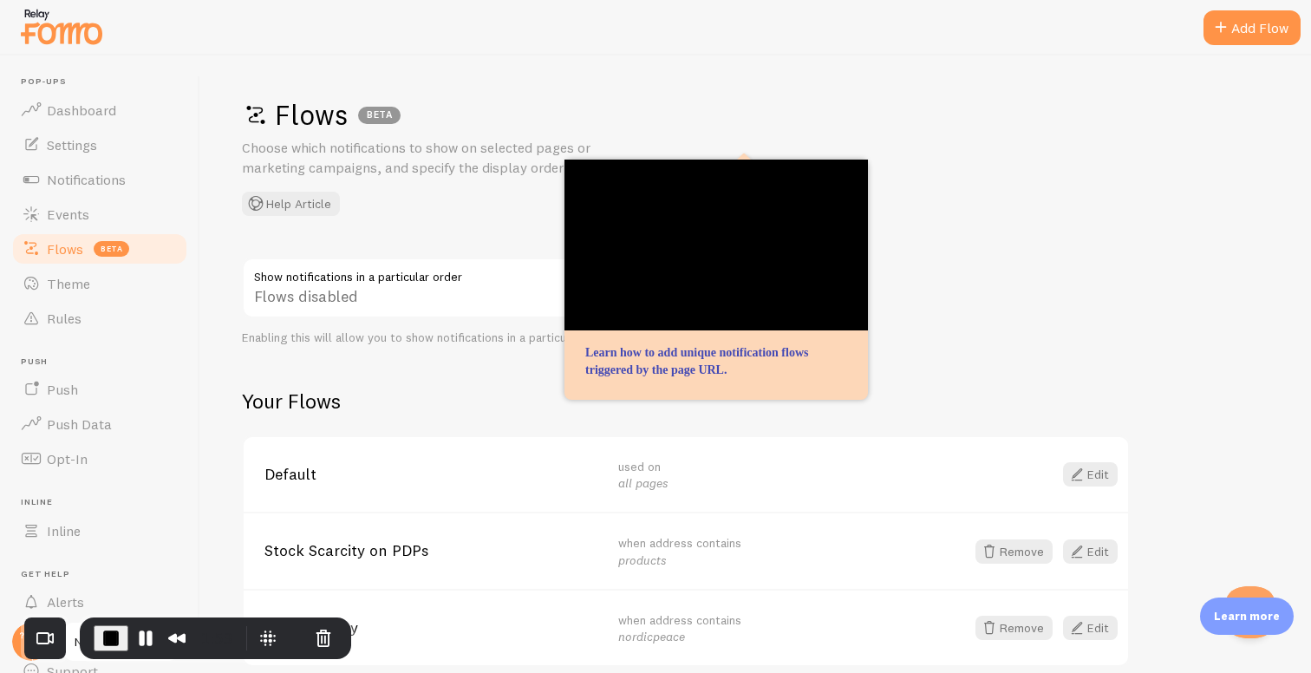
click at [445, 382] on div "Flows BETA Choose which notifications to show on selected pages or marketing ca…" at bounding box center [755, 365] width 1111 height 618
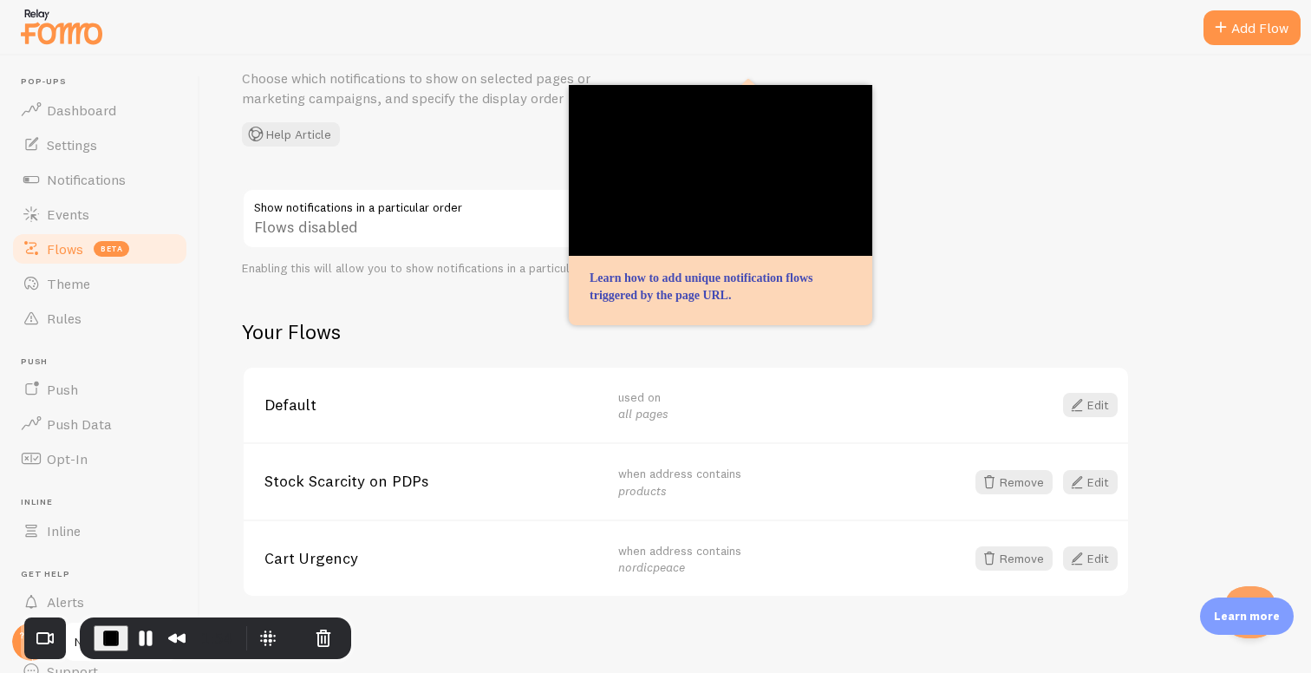
scroll to position [75, 0]
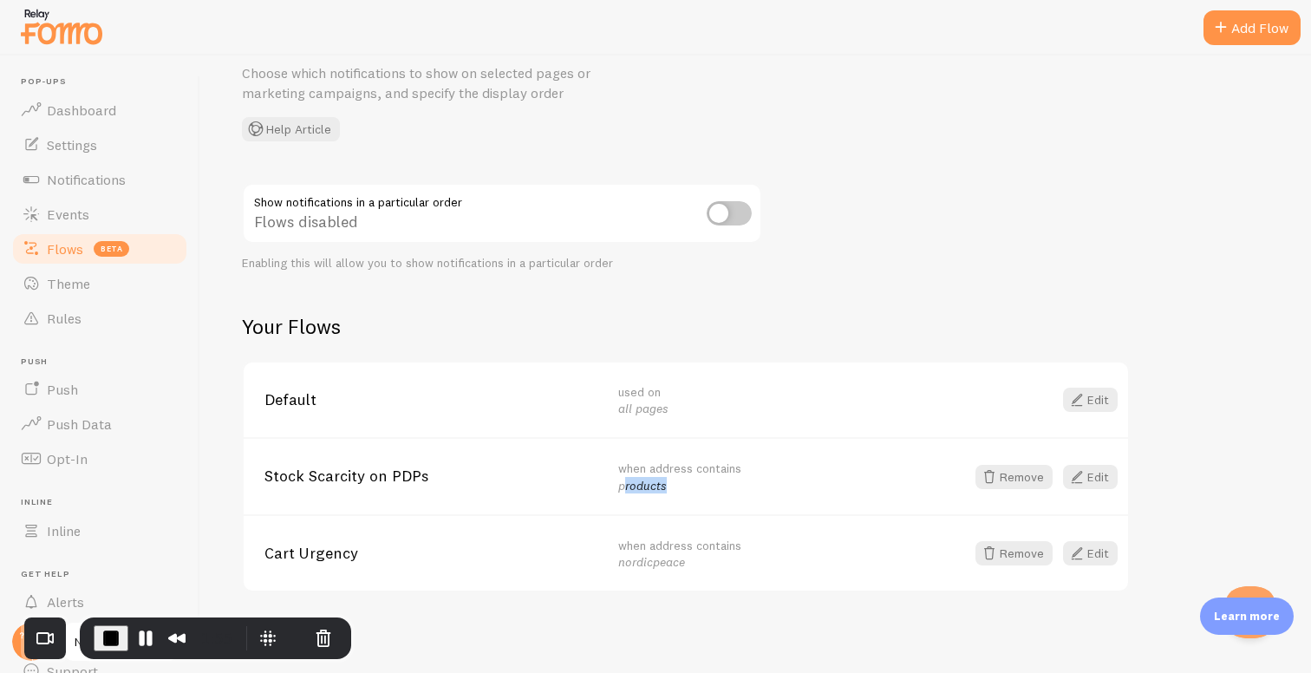
drag, startPoint x: 624, startPoint y: 484, endPoint x: 684, endPoint y: 484, distance: 60.7
click at [684, 484] on div "when address contains products" at bounding box center [784, 477] width 333 height 34
click at [681, 488] on div "when address contains products" at bounding box center [784, 477] width 333 height 34
drag, startPoint x: 255, startPoint y: 546, endPoint x: 428, endPoint y: 545, distance: 173.5
click at [428, 545] on div "Cart Urgency when address contains nordicpeace Remove Edit" at bounding box center [686, 552] width 885 height 77
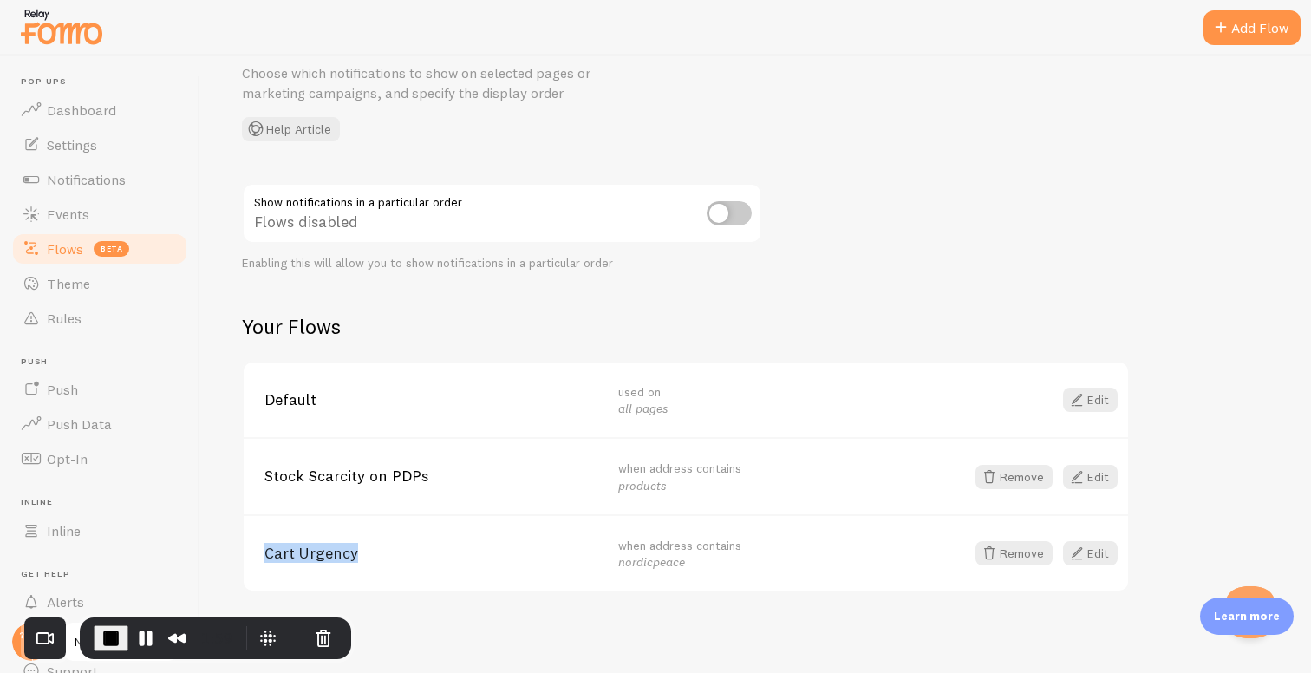
click at [429, 546] on span "Cart Urgency" at bounding box center [431, 554] width 333 height 16
drag, startPoint x: 600, startPoint y: 539, endPoint x: 736, endPoint y: 559, distance: 137.5
click at [737, 558] on div "Cart Urgency when address contains nordicpeace Remove Edit" at bounding box center [686, 552] width 885 height 77
click at [736, 559] on div "when address contains nordicpeace" at bounding box center [784, 554] width 333 height 34
drag, startPoint x: 687, startPoint y: 572, endPoint x: 601, endPoint y: 518, distance: 101.3
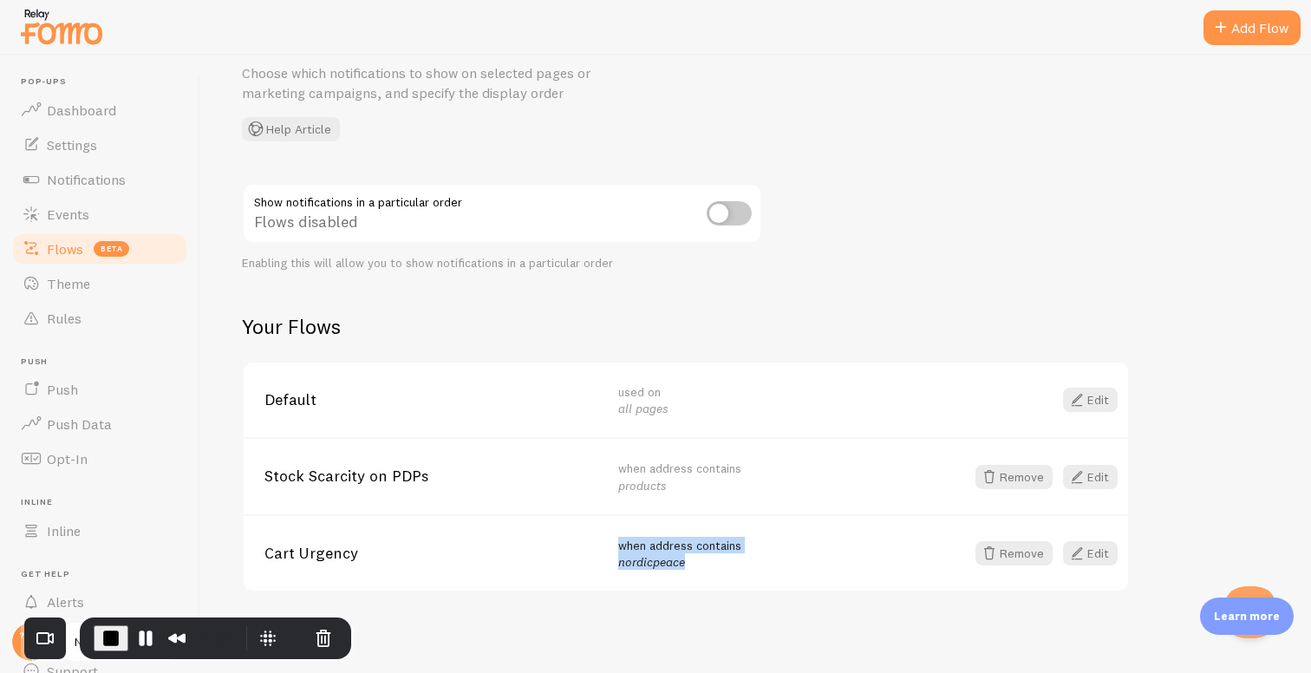
click at [601, 518] on div "Cart Urgency when address contains nordicpeace Remove Edit" at bounding box center [686, 552] width 885 height 77
click at [609, 546] on div "Cart Urgency" at bounding box center [442, 554] width 354 height 16
drag, startPoint x: 260, startPoint y: 549, endPoint x: 376, endPoint y: 542, distance: 115.6
click at [371, 541] on div "Cart Urgency when address contains nordicpeace Remove Edit" at bounding box center [686, 552] width 885 height 77
click at [376, 546] on span "Cart Urgency" at bounding box center [431, 554] width 333 height 16
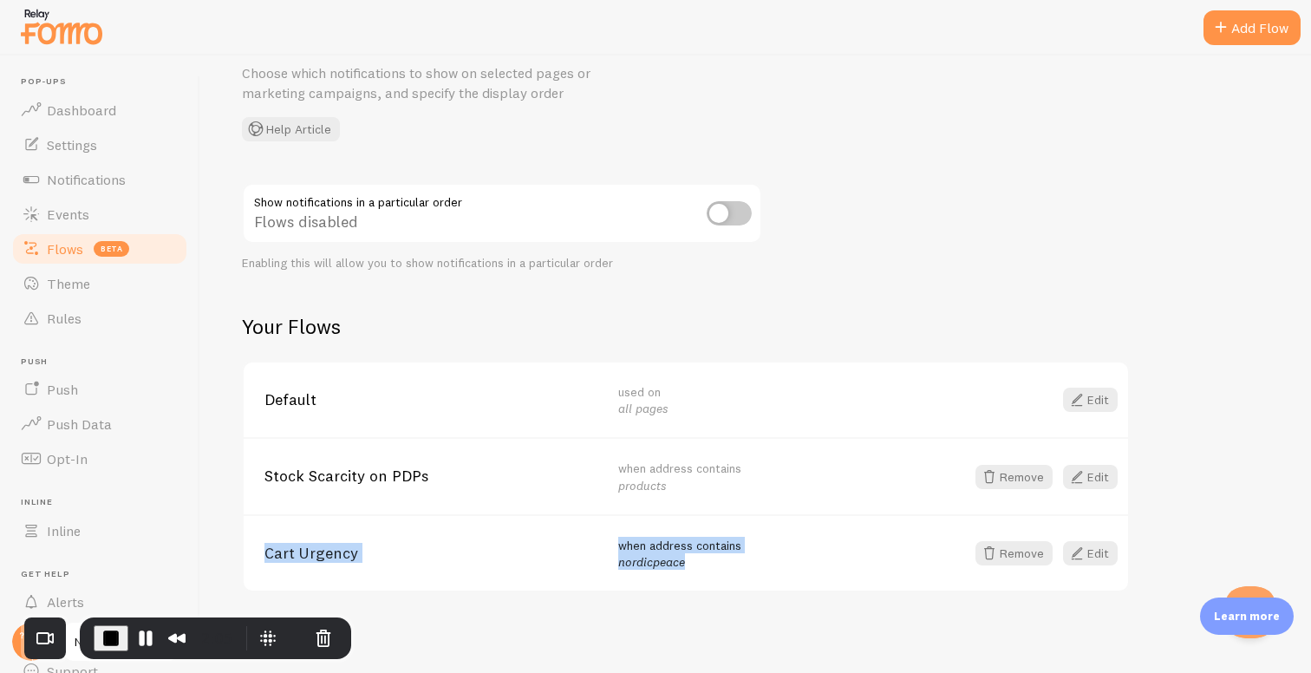
drag, startPoint x: 603, startPoint y: 539, endPoint x: 709, endPoint y: 561, distance: 108.2
click at [709, 561] on div "Cart Urgency when address contains nordicpeace Remove Edit" at bounding box center [686, 552] width 885 height 77
click at [712, 564] on div "when address contains nordicpeace" at bounding box center [784, 554] width 333 height 34
drag, startPoint x: 713, startPoint y: 570, endPoint x: 596, endPoint y: 547, distance: 119.2
click at [596, 547] on div "Cart Urgency when address contains nordicpeace Remove Edit" at bounding box center [686, 552] width 885 height 77
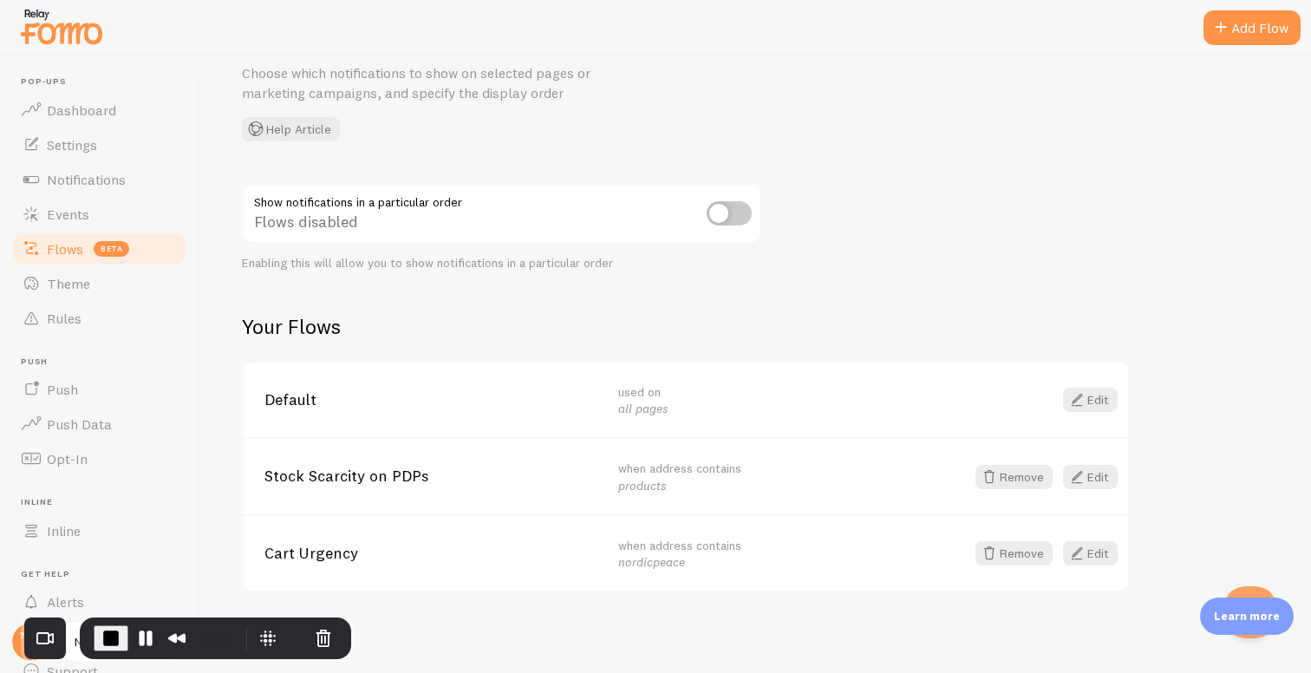
click at [612, 546] on div "Cart Urgency" at bounding box center [442, 554] width 354 height 16
drag, startPoint x: 663, startPoint y: 554, endPoint x: 708, endPoint y: 572, distance: 48.3
click at [707, 572] on div "Cart Urgency when address contains nordicpeace Remove Edit" at bounding box center [686, 552] width 885 height 77
click at [710, 560] on div "when address contains nordicpeace" at bounding box center [784, 554] width 333 height 34
drag, startPoint x: 641, startPoint y: 563, endPoint x: 569, endPoint y: 540, distance: 75.4
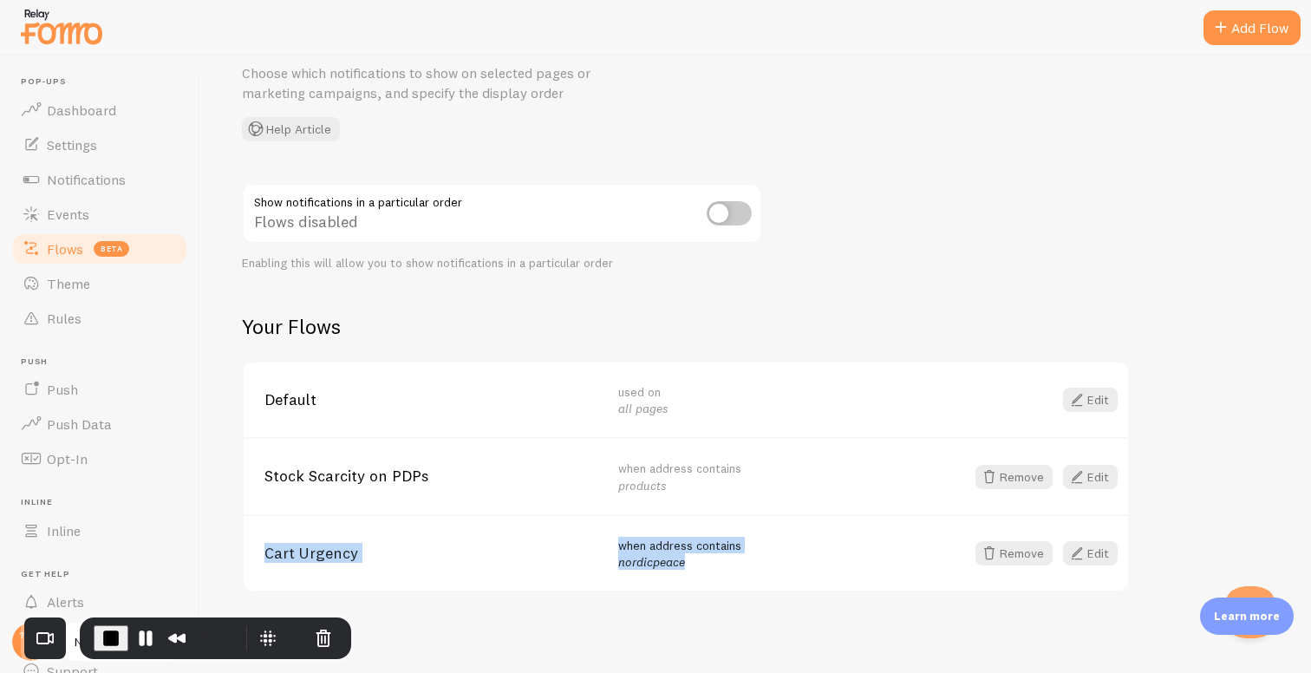
click at [569, 540] on div "Cart Urgency when address contains nordicpeace Remove Edit" at bounding box center [686, 552] width 885 height 77
click at [598, 546] on div "Cart Urgency" at bounding box center [442, 554] width 354 height 16
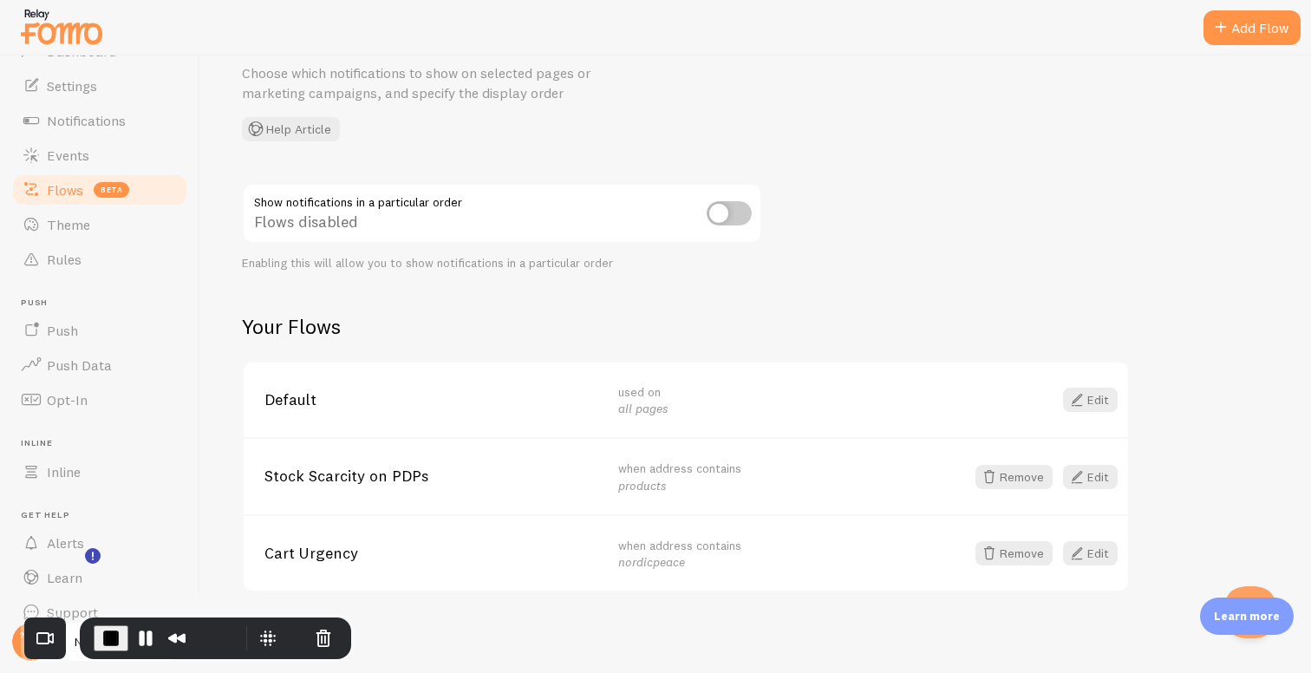
scroll to position [78, 0]
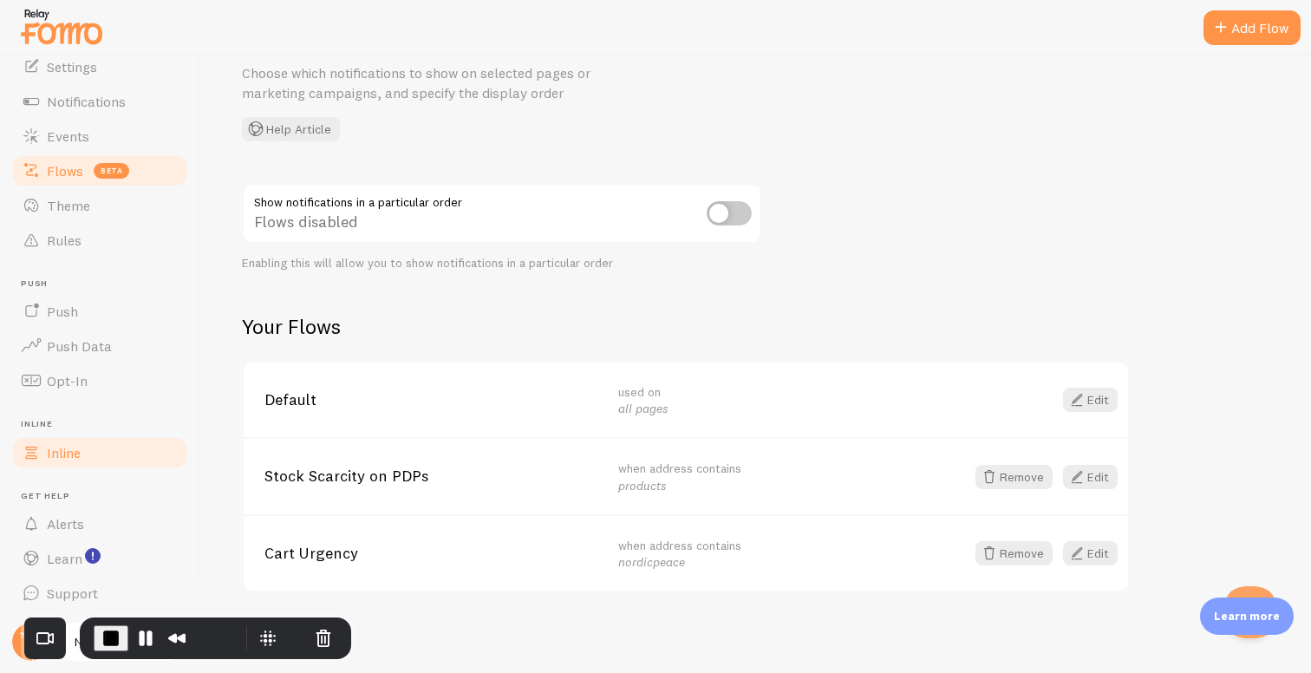
click at [141, 447] on link "Inline" at bounding box center [99, 452] width 179 height 35
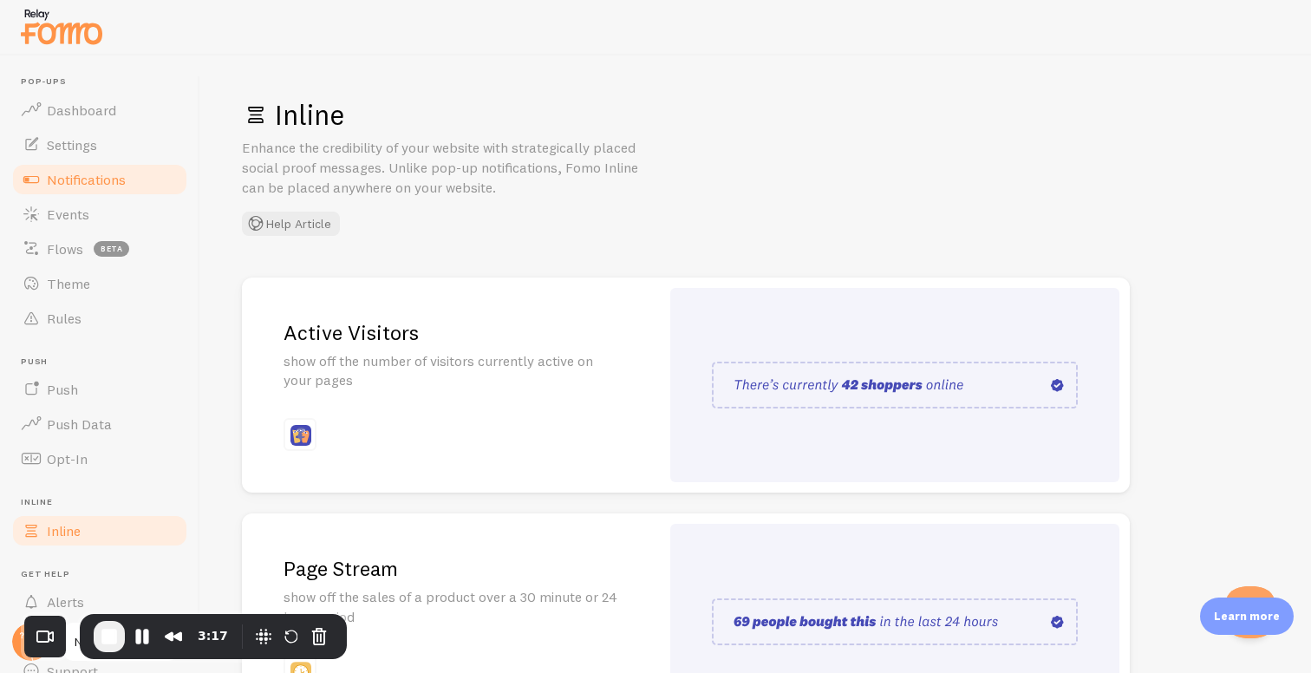
click at [90, 171] on span "Notifications" at bounding box center [86, 179] width 79 height 17
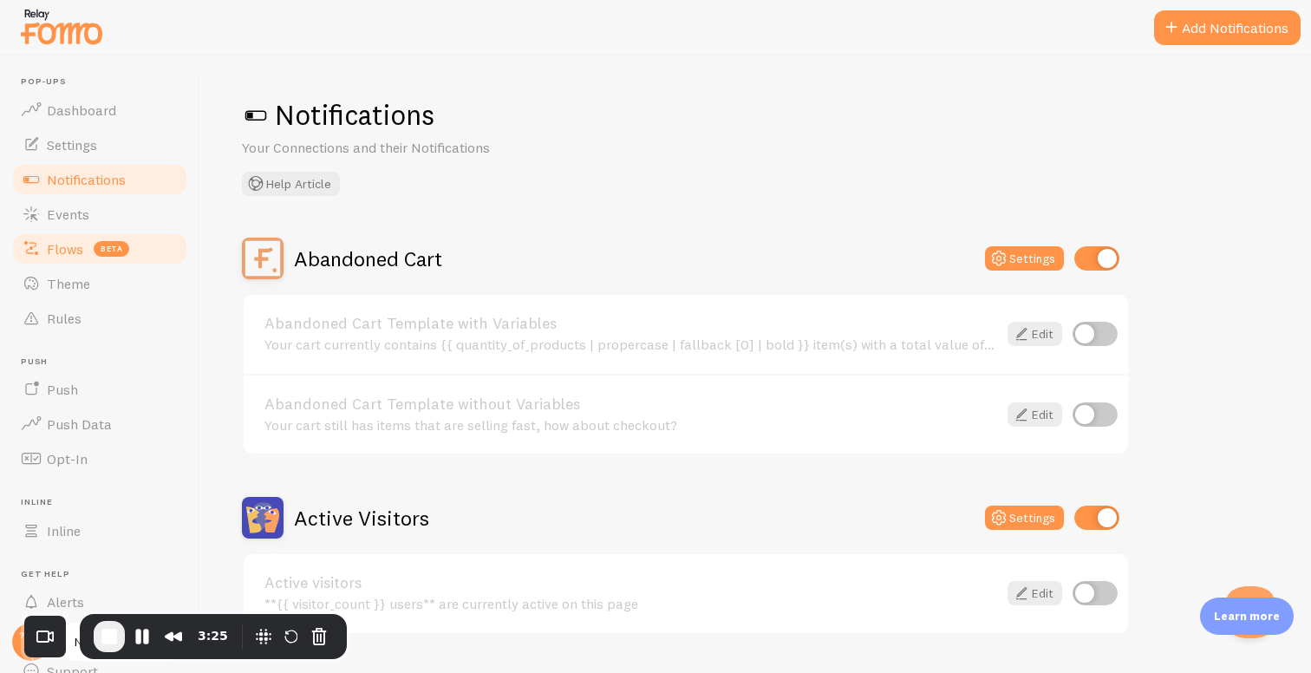
click at [71, 254] on span "Flows" at bounding box center [65, 248] width 36 height 17
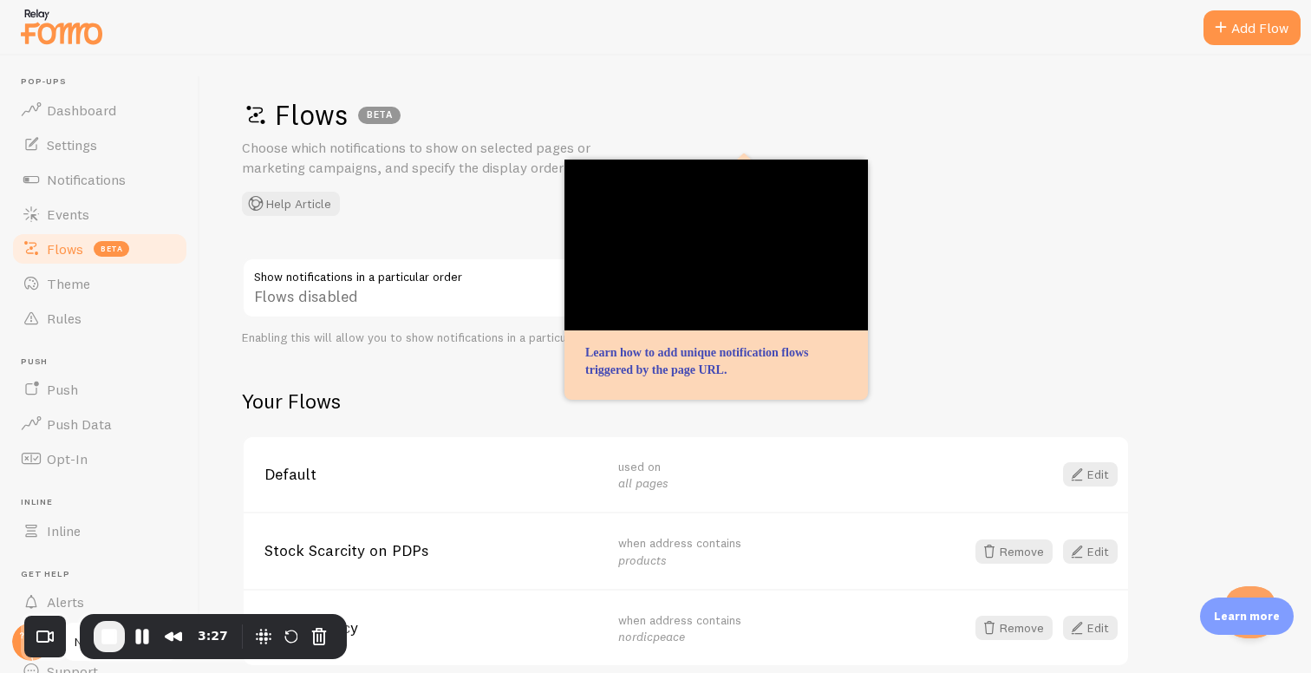
click at [274, 389] on h2 "Your Flows" at bounding box center [686, 401] width 888 height 27
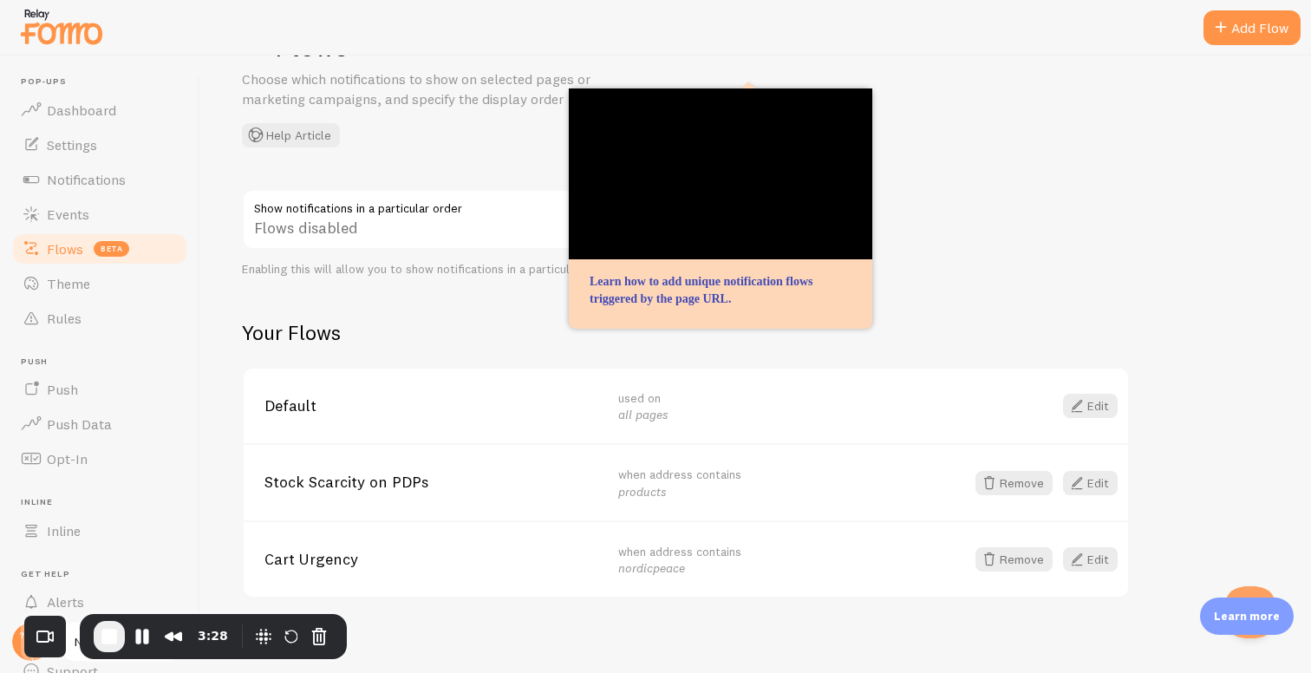
scroll to position [75, 0]
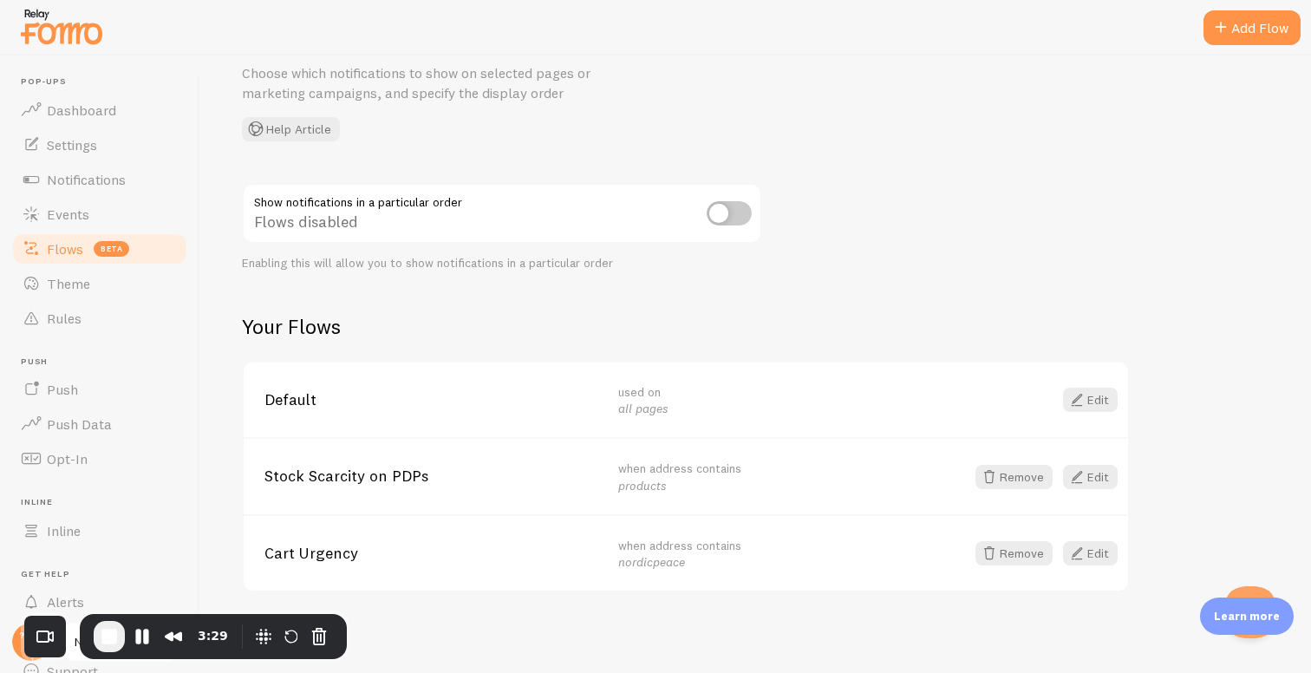
click at [376, 474] on span "Stock Scarcity on PDPs" at bounding box center [431, 476] width 333 height 16
click at [1103, 467] on link "Edit" at bounding box center [1090, 477] width 55 height 24
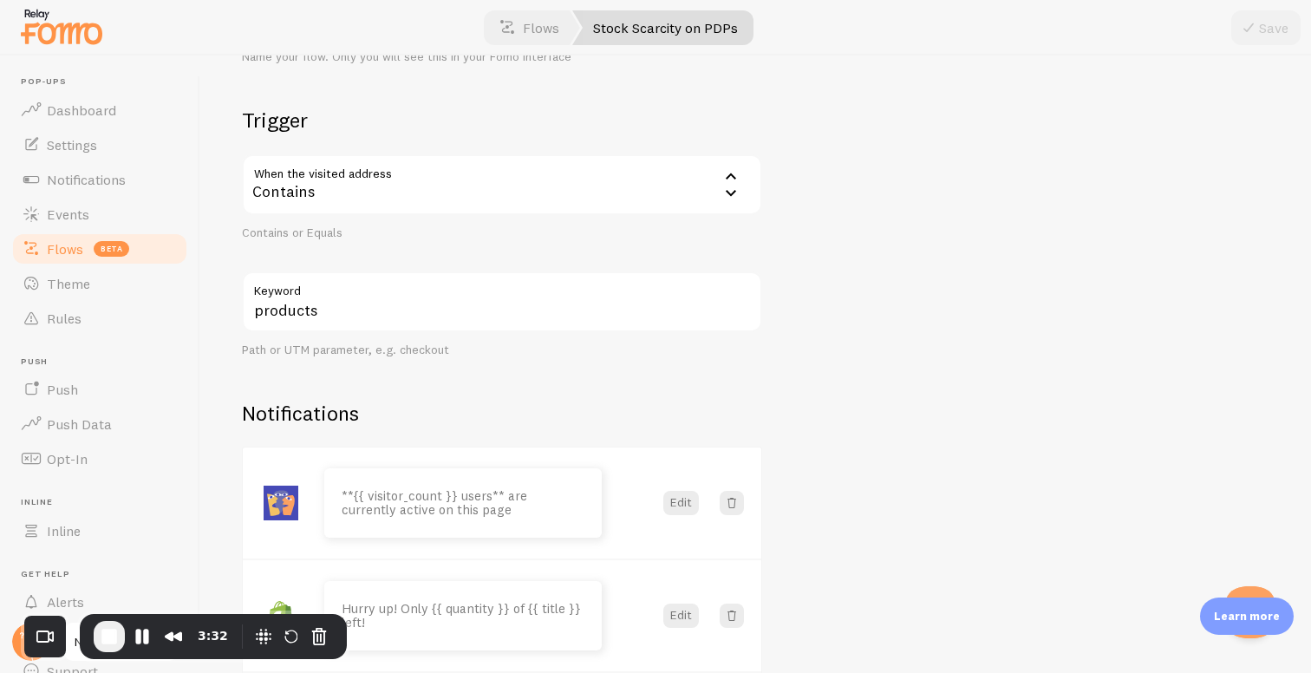
scroll to position [202, 0]
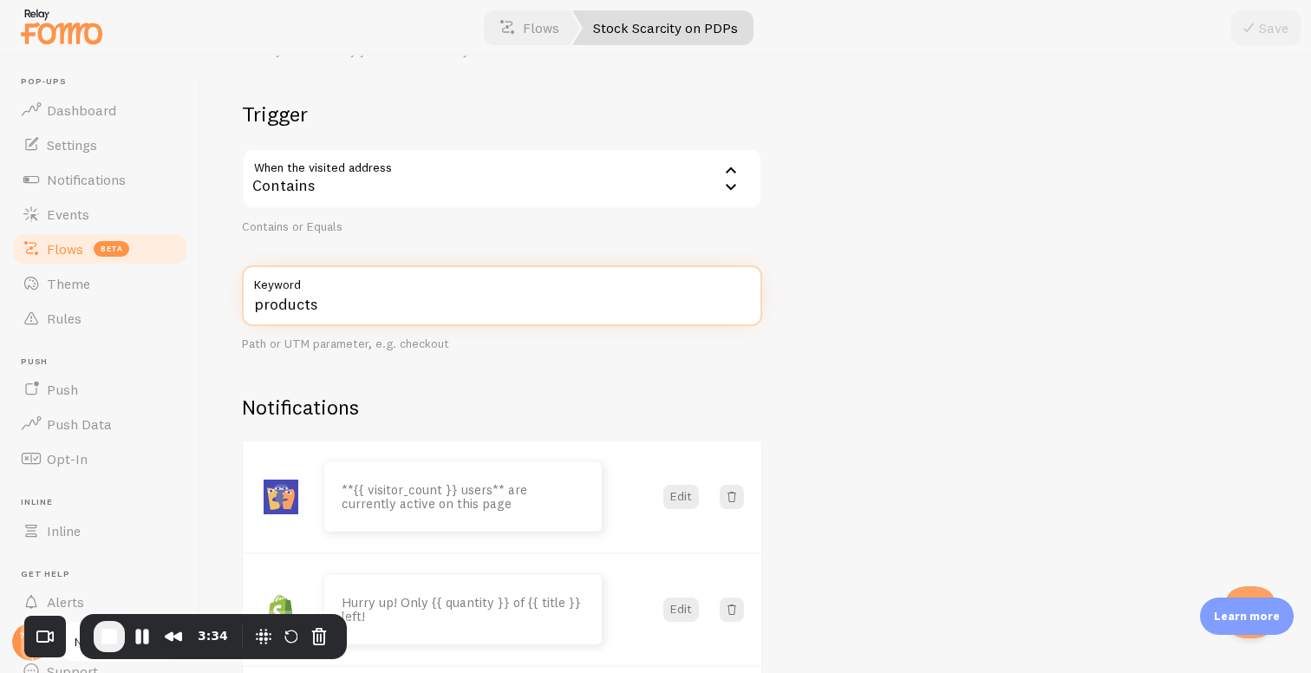
drag, startPoint x: 253, startPoint y: 309, endPoint x: 439, endPoint y: 305, distance: 185.6
click at [438, 306] on input "products" at bounding box center [502, 295] width 520 height 61
click at [439, 305] on input "products" at bounding box center [502, 295] width 520 height 61
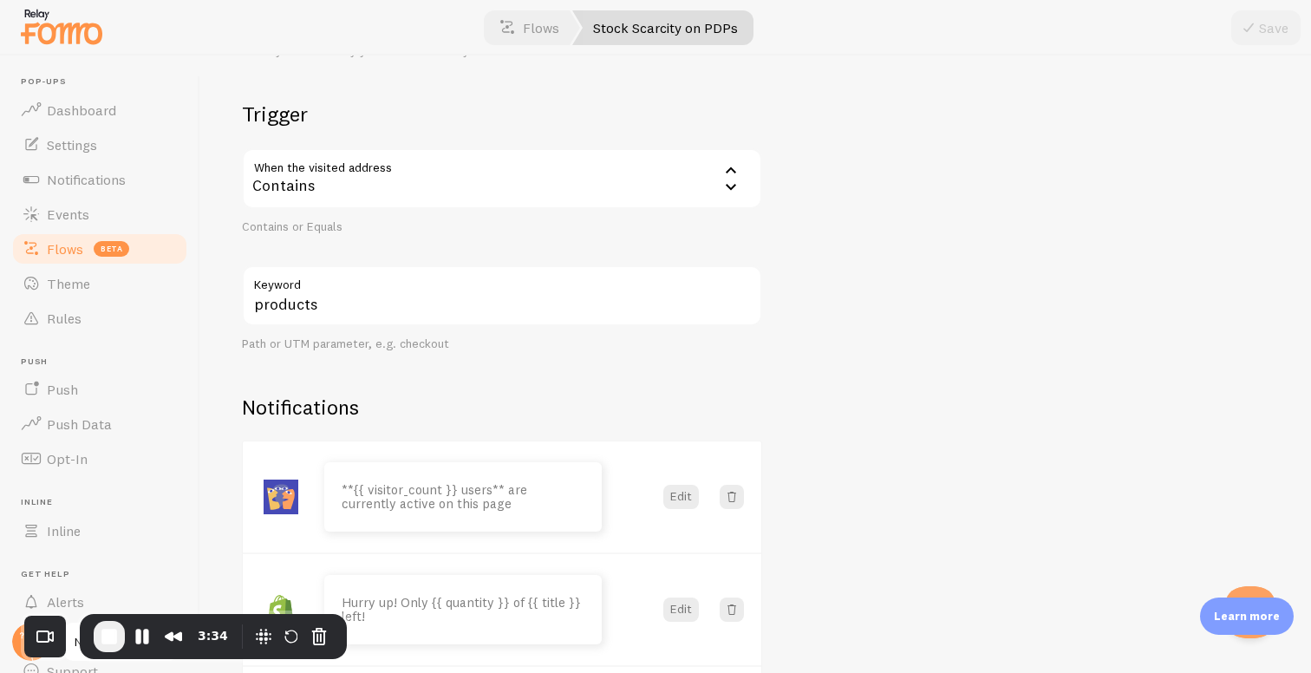
click at [434, 381] on div "Stock Scarcity on PDPs Title Name your flow. Only you will see this in your Fom…" at bounding box center [502, 403] width 520 height 862
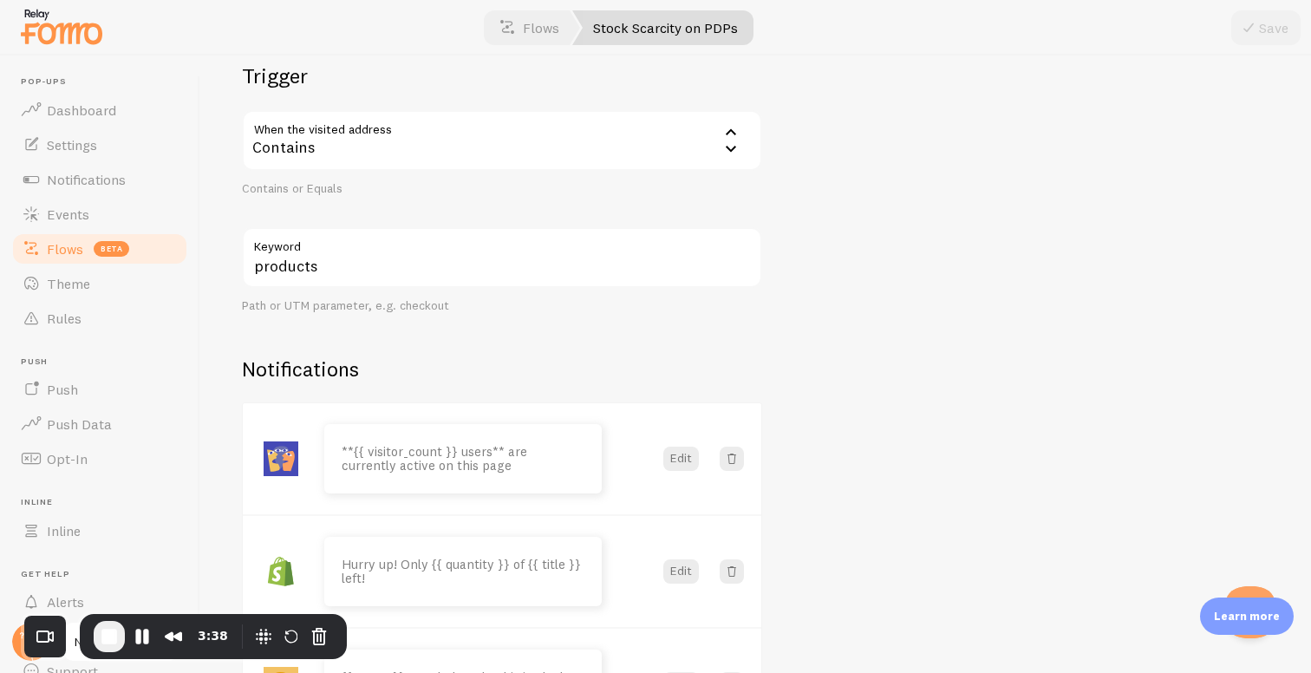
scroll to position [0, 0]
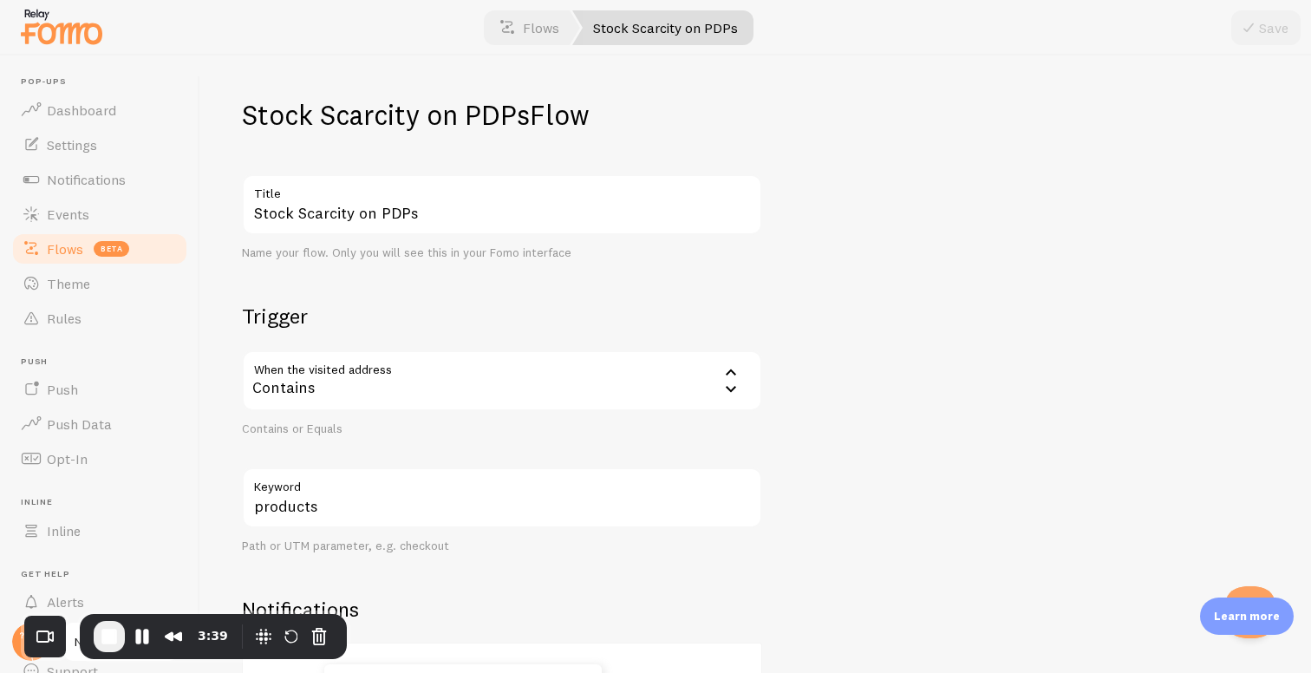
click at [83, 36] on img at bounding box center [61, 26] width 87 height 44
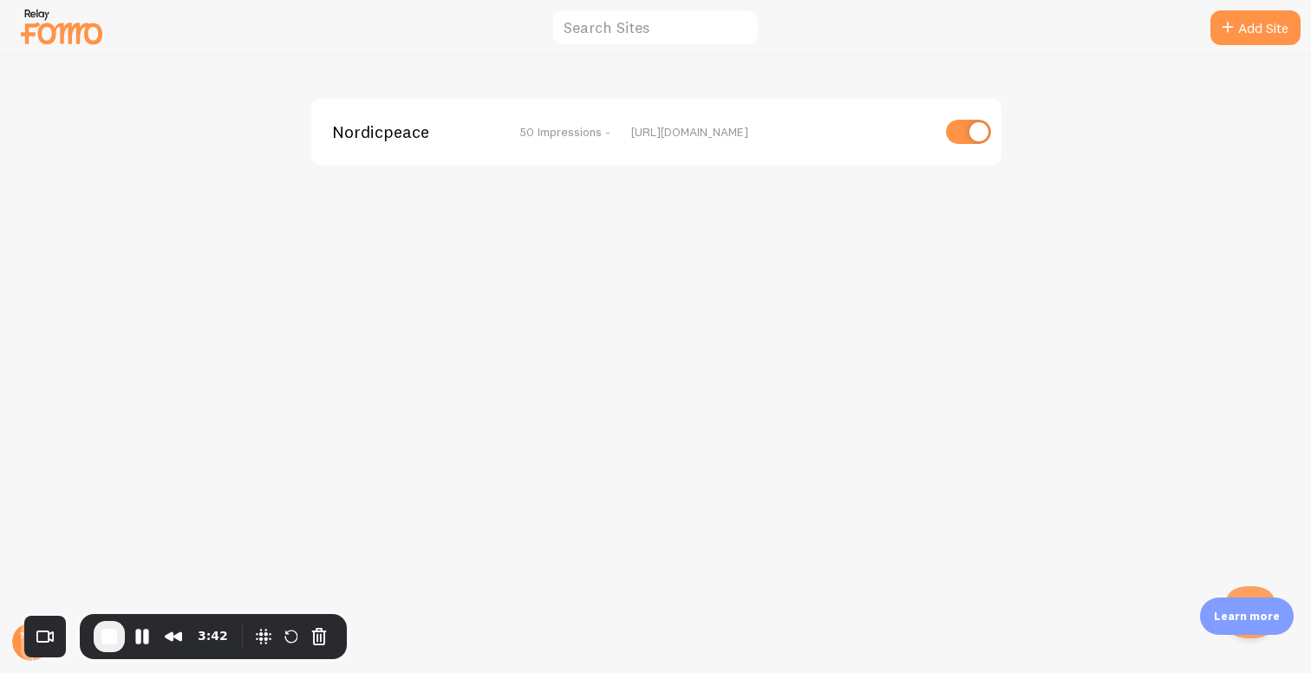
click at [607, 128] on span "50 Impressions -" at bounding box center [565, 132] width 91 height 16
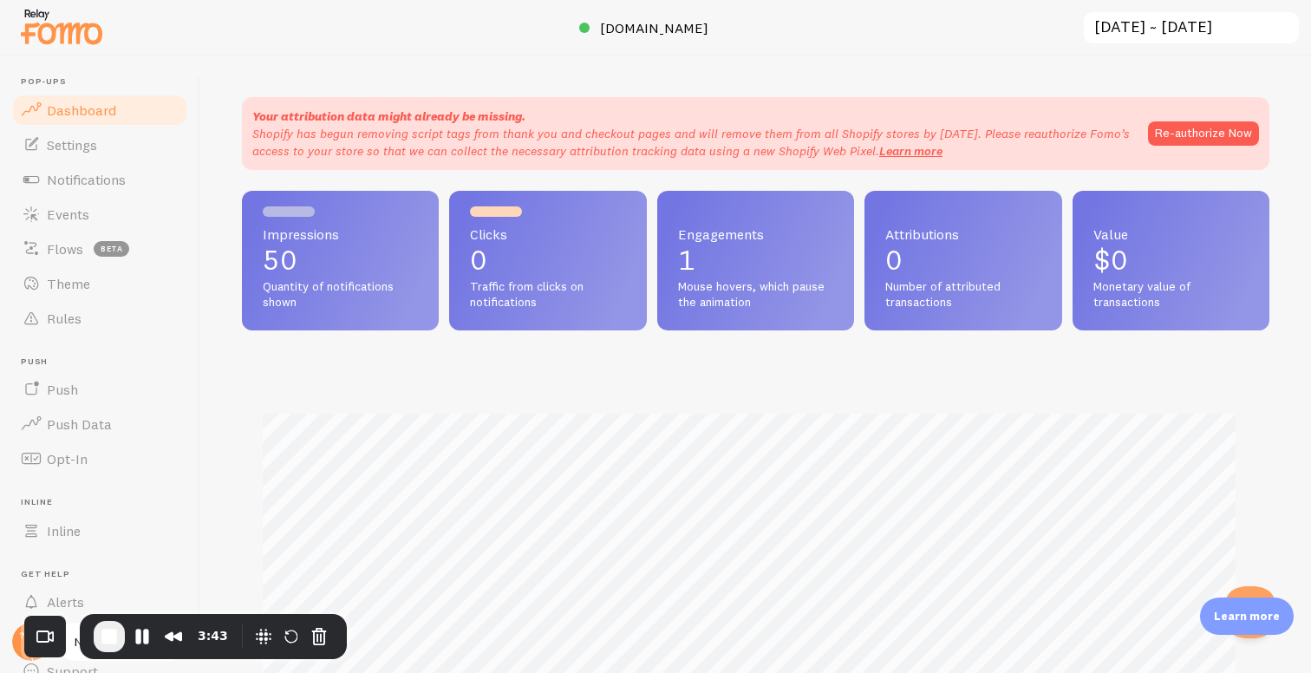
scroll to position [455, 1015]
click at [105, 638] on span "End Recording" at bounding box center [109, 636] width 21 height 21
